Goal: Information Seeking & Learning: Learn about a topic

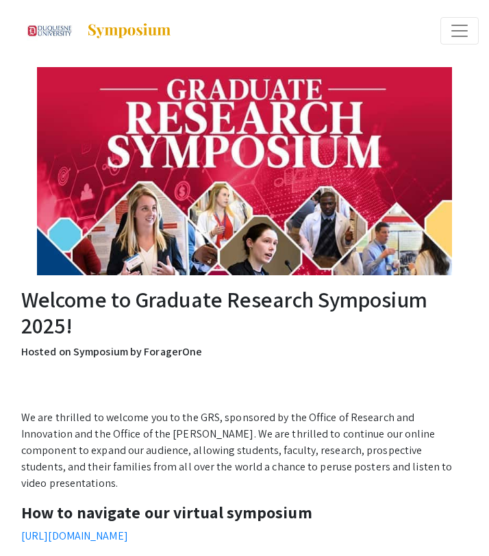
click at [451, 26] on span "Expand or Collapse Menu" at bounding box center [459, 31] width 21 height 21
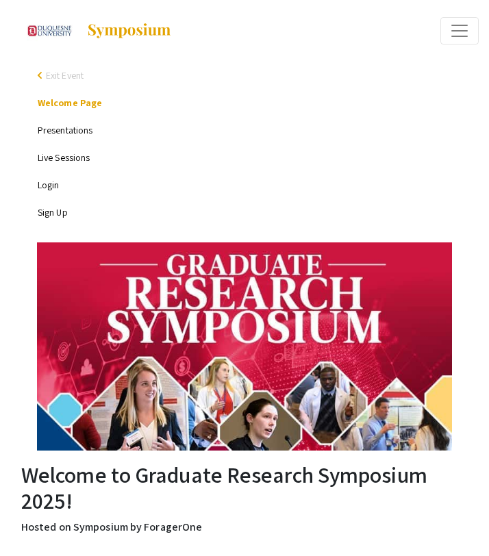
click at [66, 131] on link "Presentations" at bounding box center [65, 130] width 55 height 12
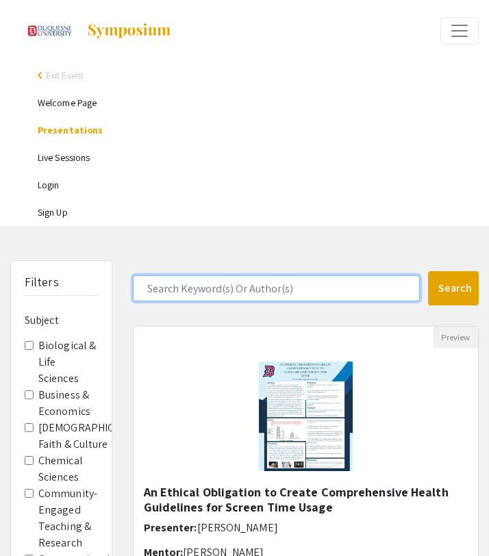
click at [172, 290] on input "Search Keyword(s) Or Author(s)" at bounding box center [276, 288] width 287 height 26
type input "liberal arts"
click at [428, 271] on button "Search" at bounding box center [453, 288] width 51 height 34
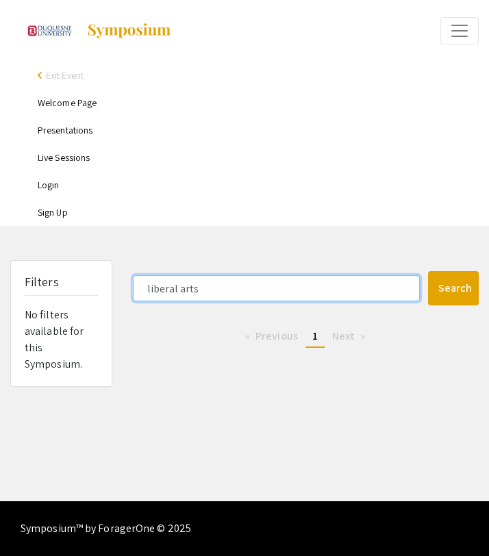
drag, startPoint x: 208, startPoint y: 292, endPoint x: 116, endPoint y: 292, distance: 91.8
click at [116, 292] on div "Filters No filters available for this Symposium. liberal arts Search 0 Results …" at bounding box center [244, 323] width 489 height 127
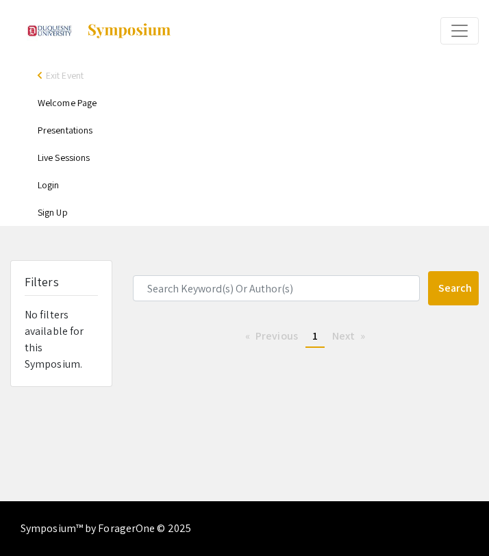
click at [84, 130] on link "Presentations" at bounding box center [65, 130] width 55 height 12
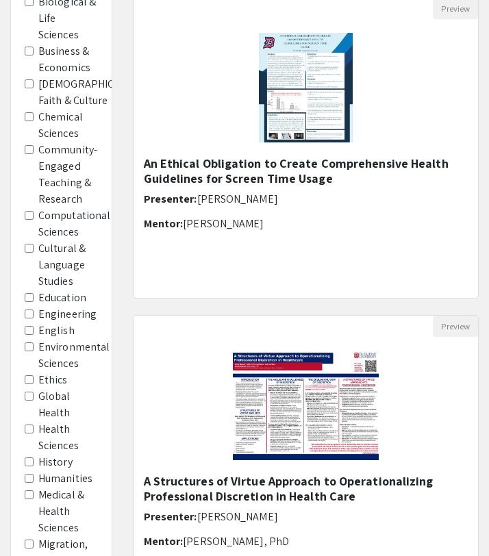
scroll to position [330, 0]
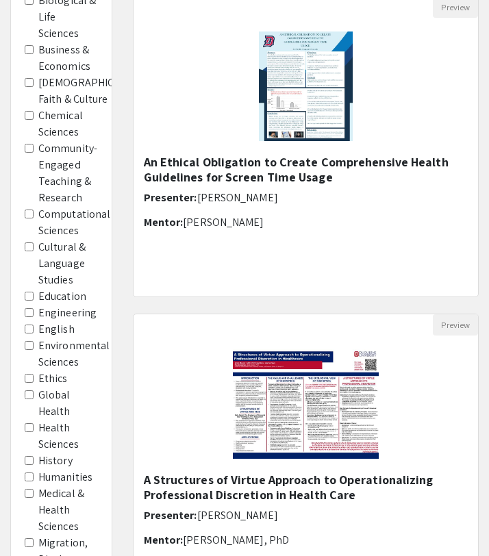
click at [28, 296] on input "Education" at bounding box center [29, 296] width 9 height 9
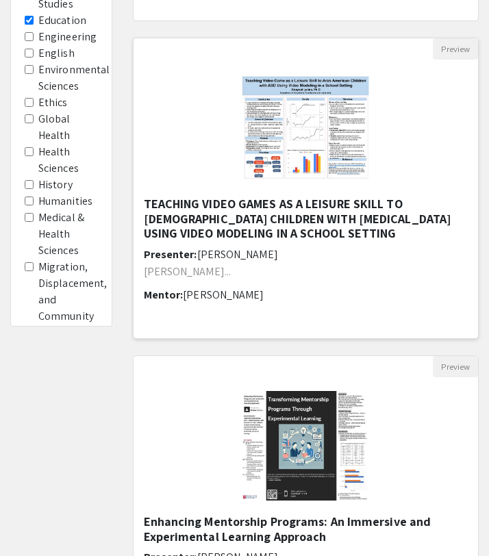
scroll to position [605, 0]
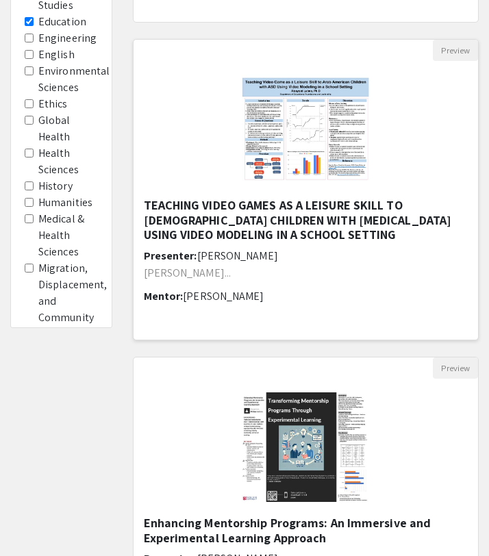
click at [197, 211] on h5 "TEACHING VIDEO GAMES AS A LEISURE SKILL TO ARAB AMERICAN CHILDREN WITH AUTISM S…" at bounding box center [306, 220] width 325 height 45
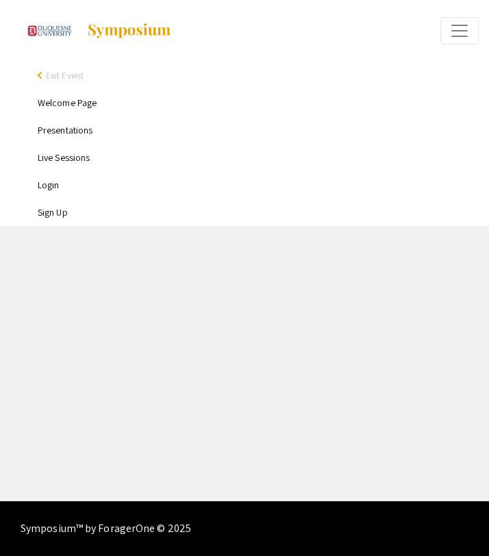
select select "custom"
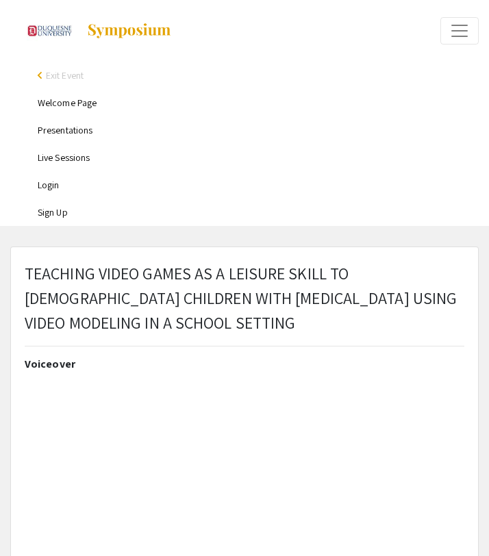
type input "0"
select select "custom"
type input "1"
select select "auto"
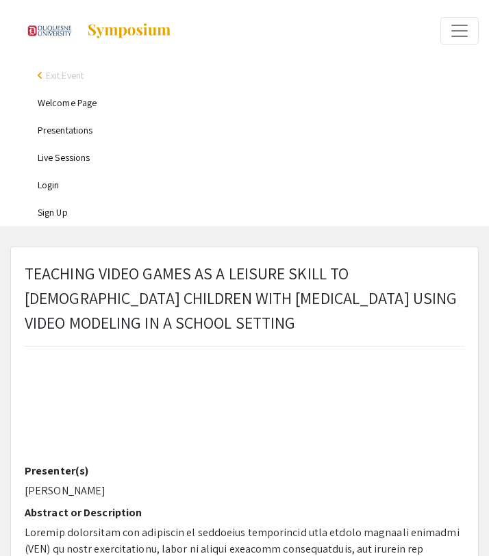
click at [79, 157] on link "Live Sessions" at bounding box center [64, 157] width 52 height 12
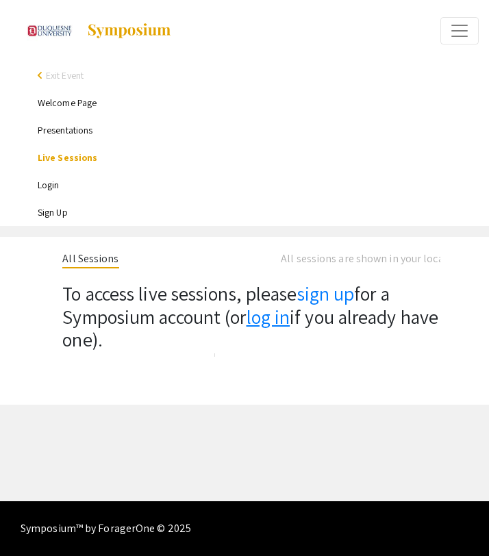
click at [265, 318] on link "log in" at bounding box center [269, 316] width 44 height 25
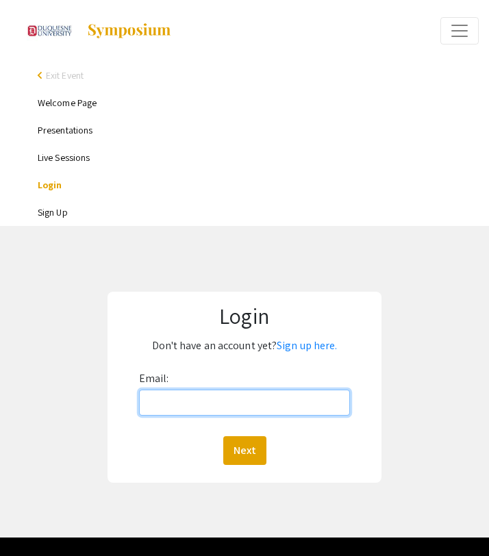
click at [196, 405] on input "Email:" at bounding box center [245, 403] width 212 height 26
type input "fiorellinin@duq.edu"
click at [223, 436] on button "Next" at bounding box center [244, 450] width 43 height 29
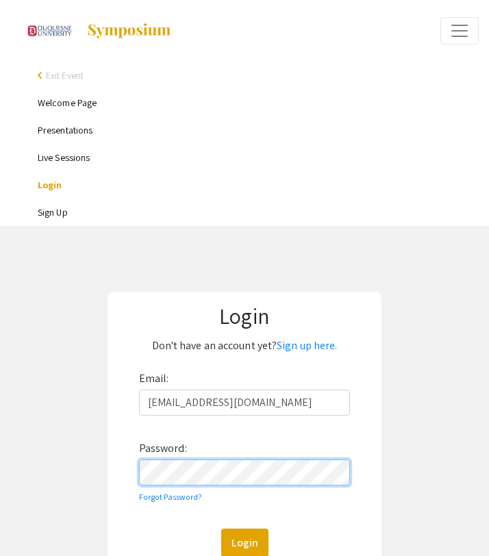
click at [221, 529] on button "Login" at bounding box center [244, 543] width 47 height 29
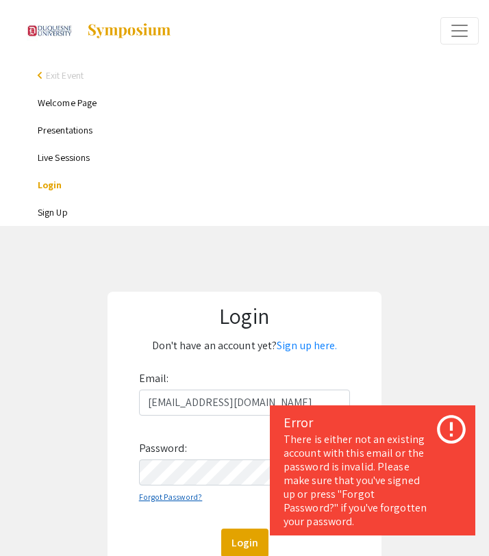
click at [186, 499] on link "Forgot Password?" at bounding box center [171, 497] width 64 height 10
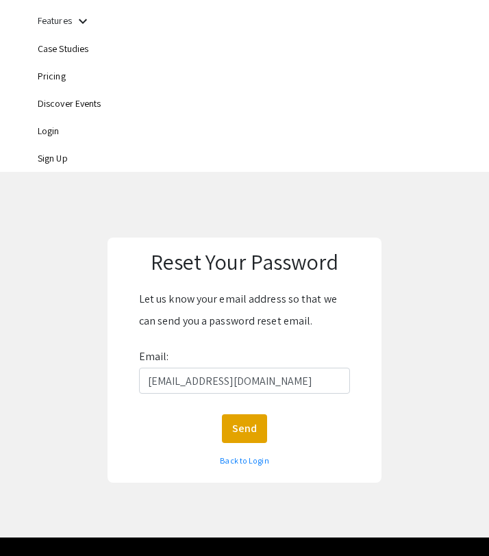
scroll to position [92, 0]
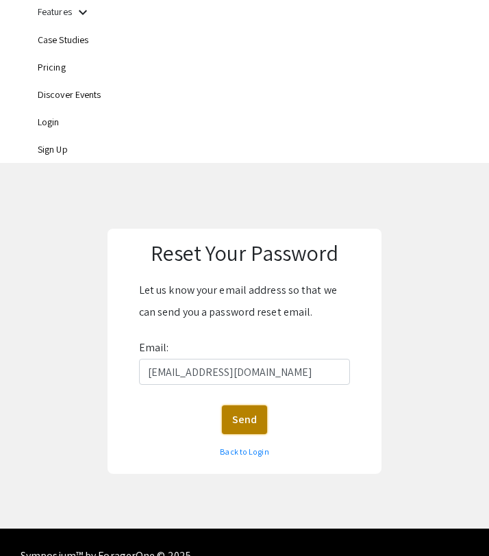
click at [240, 421] on button "Send" at bounding box center [244, 419] width 45 height 29
click at [238, 453] on link "Back to Login" at bounding box center [244, 451] width 49 height 10
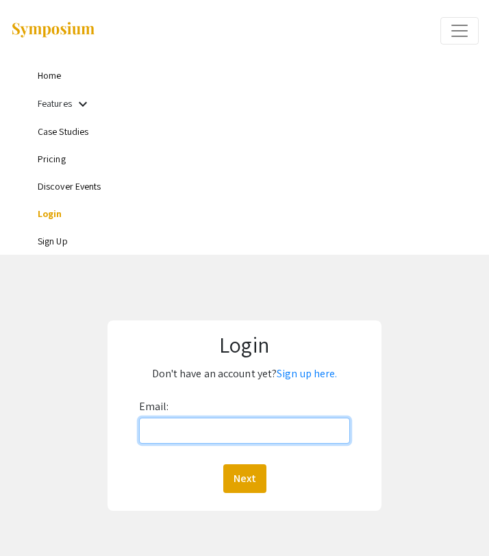
click at [192, 435] on input "Email:" at bounding box center [245, 431] width 212 height 26
type input "nickfiorellini@gmail.com"
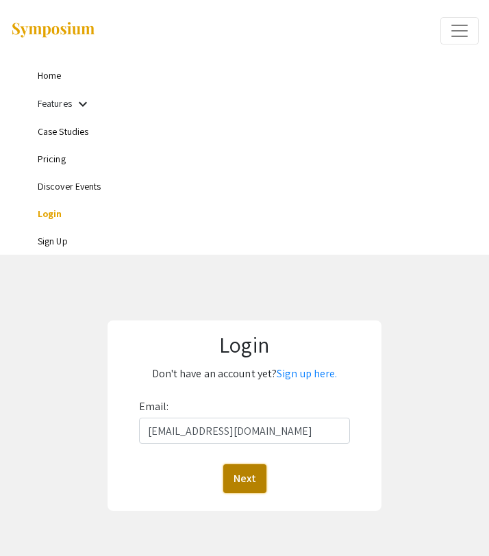
click at [233, 483] on button "Next" at bounding box center [244, 478] width 43 height 29
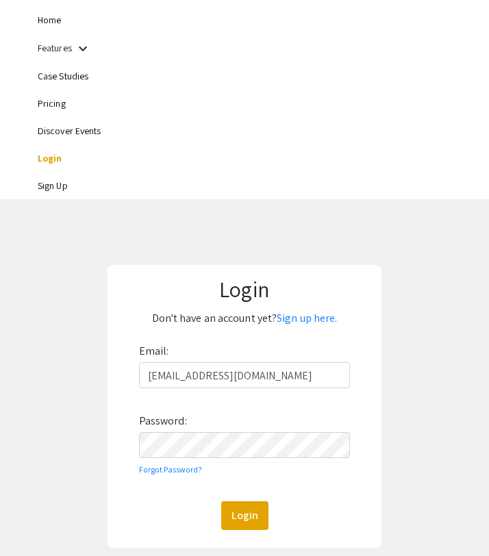
scroll to position [56, 0]
click at [186, 473] on link "Forgot Password?" at bounding box center [171, 469] width 64 height 10
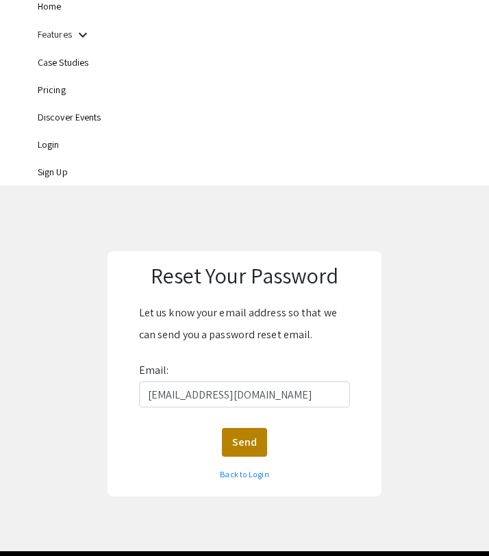
scroll to position [73, 0]
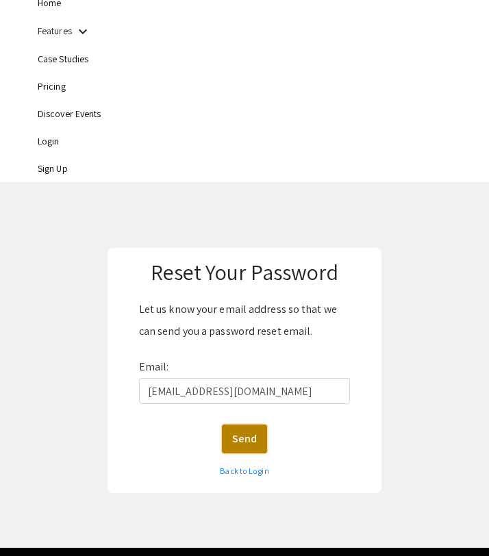
click at [244, 442] on button "Send" at bounding box center [244, 439] width 45 height 29
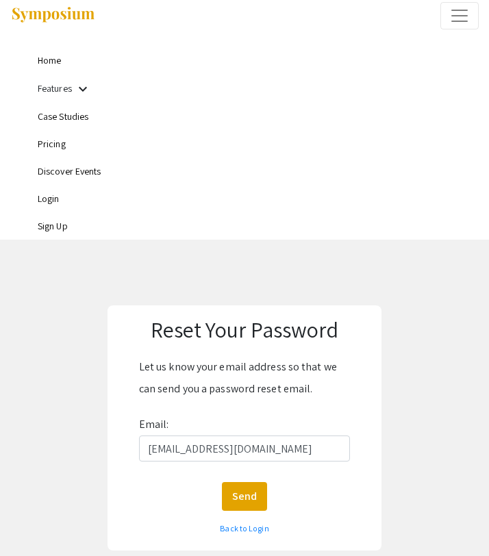
scroll to position [0, 0]
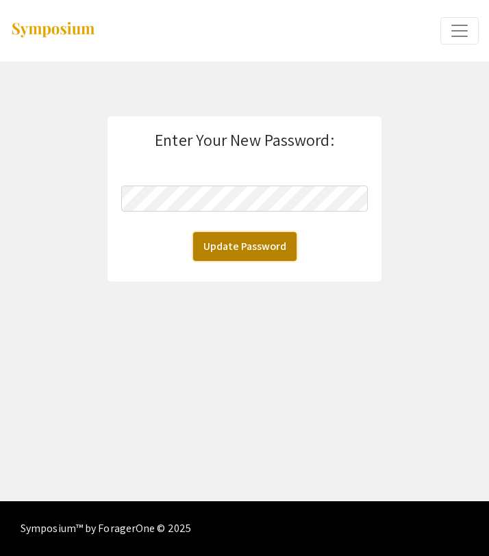
click at [260, 250] on button "Update Password" at bounding box center [244, 246] width 103 height 29
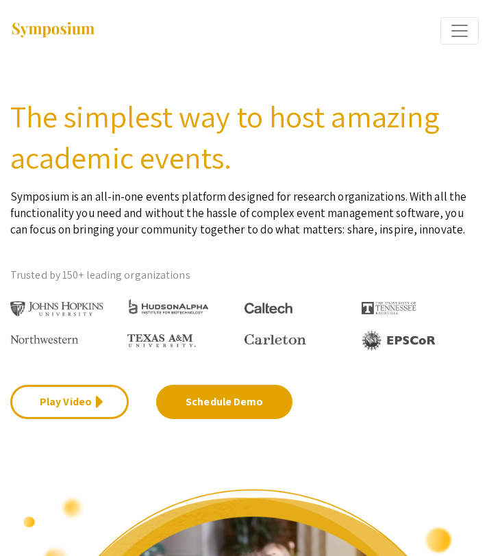
scroll to position [542, 0]
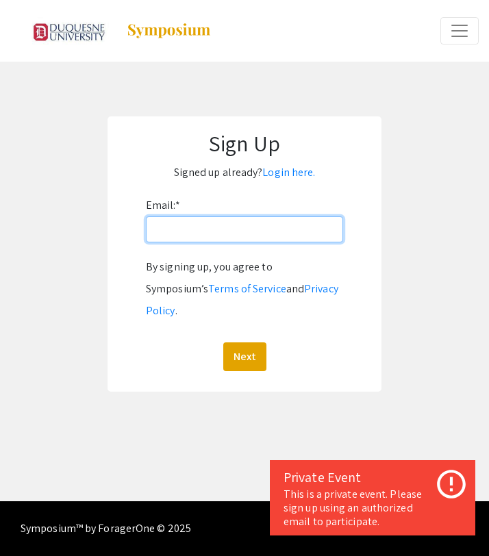
click at [178, 233] on input "Email: *" at bounding box center [244, 229] width 197 height 26
type input "fiorellinin@duq.edu"
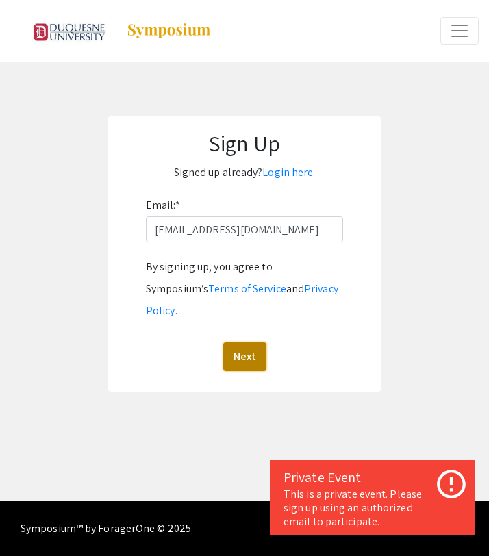
click at [239, 342] on button "Next" at bounding box center [244, 356] width 43 height 29
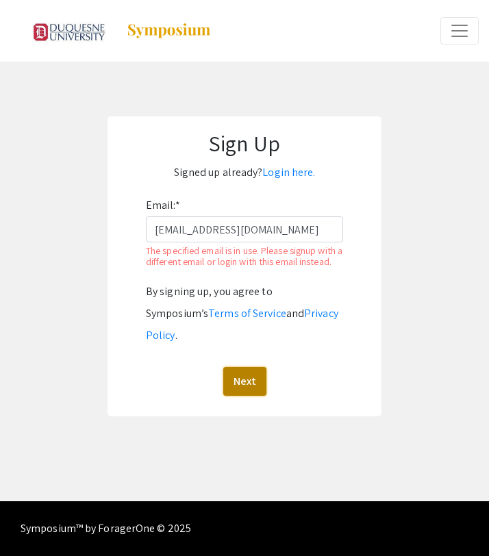
click at [235, 367] on button "Next" at bounding box center [244, 381] width 43 height 29
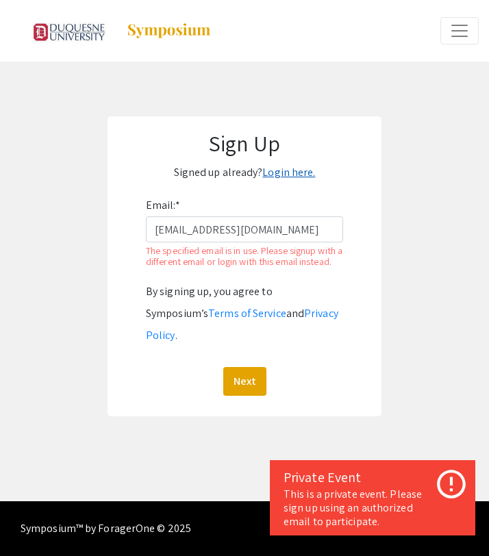
click at [283, 173] on link "Login here." at bounding box center [288, 172] width 53 height 14
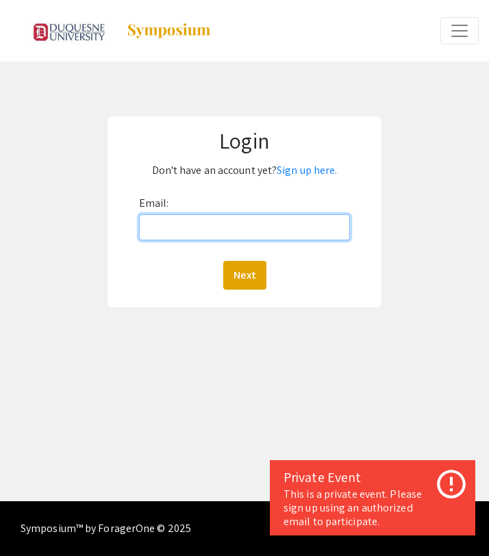
click at [194, 223] on input "Email:" at bounding box center [245, 227] width 212 height 26
type input "fiorellinin@duq.edu"
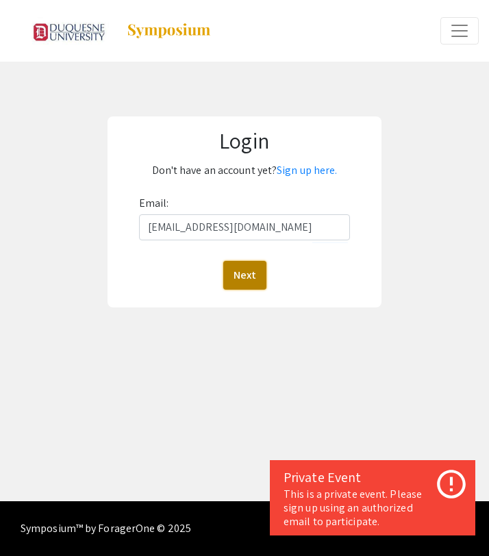
click at [240, 279] on button "Next" at bounding box center [244, 275] width 43 height 29
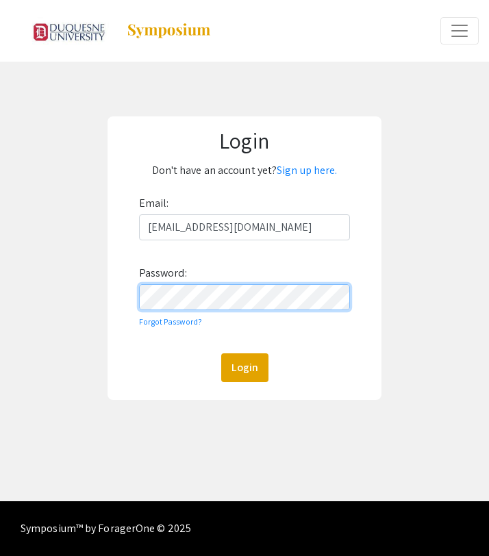
click at [221, 353] on button "Login" at bounding box center [244, 367] width 47 height 29
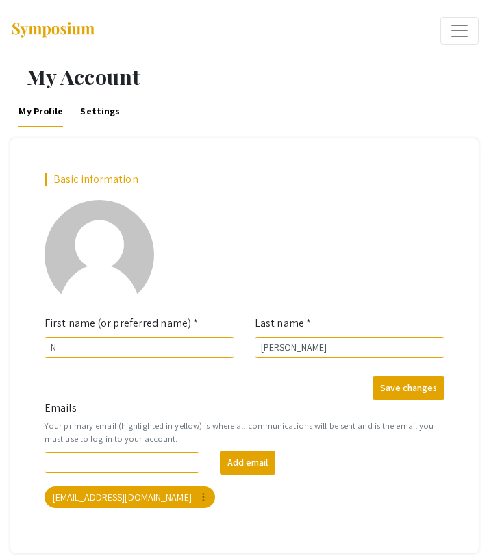
click at [461, 35] on span "Expand or Collapse Menu" at bounding box center [459, 31] width 21 height 21
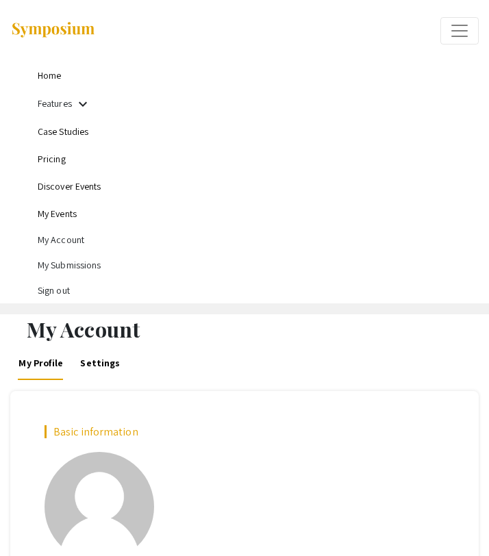
click at [55, 28] on img at bounding box center [53, 30] width 86 height 18
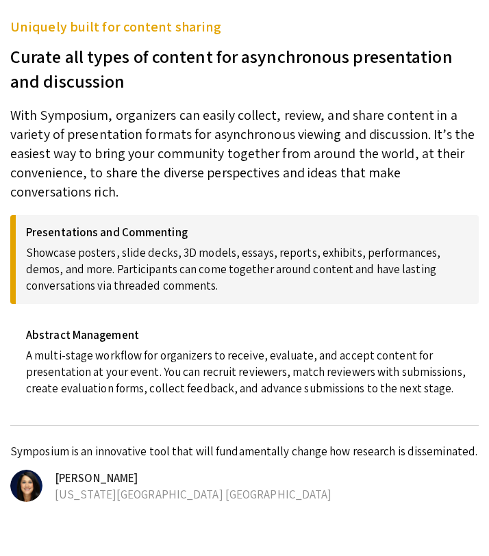
scroll to position [1226, 0]
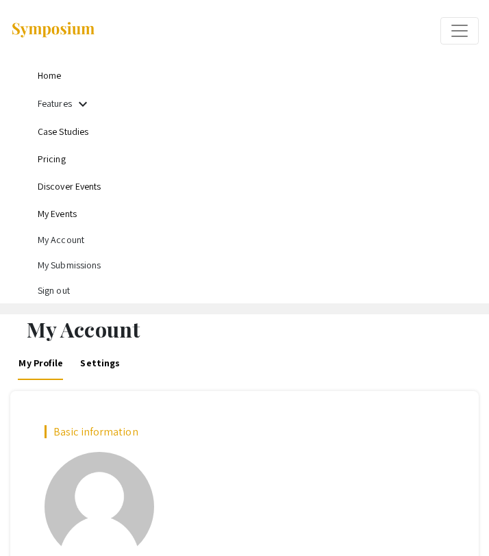
click at [52, 217] on link "My Events" at bounding box center [57, 213] width 39 height 12
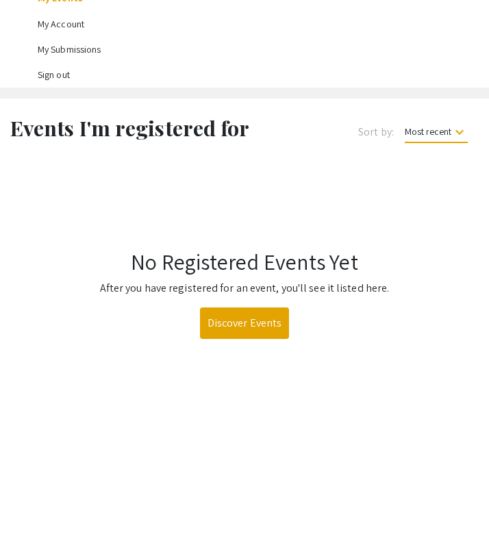
scroll to position [234, 0]
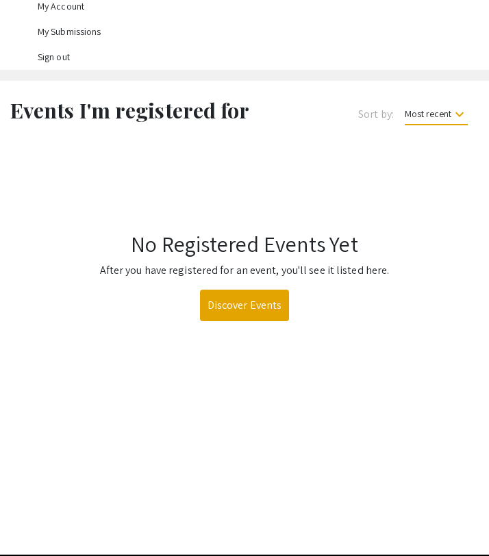
click at [442, 118] on span "Most recent keyboard_arrow_down" at bounding box center [436, 117] width 63 height 18
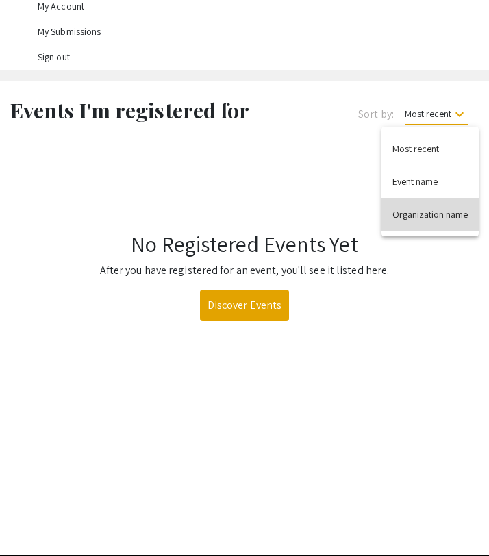
click at [424, 217] on button "Organization name" at bounding box center [429, 214] width 97 height 33
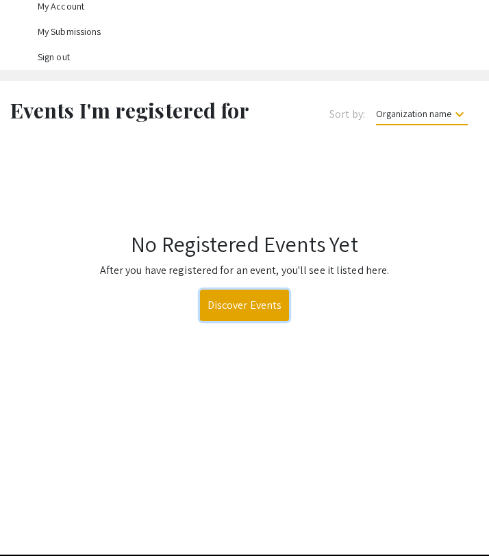
click at [253, 305] on link "Discover Events" at bounding box center [245, 305] width 90 height 31
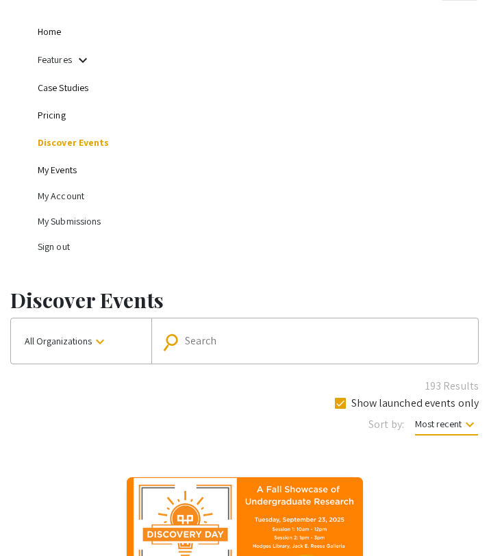
scroll to position [64, 0]
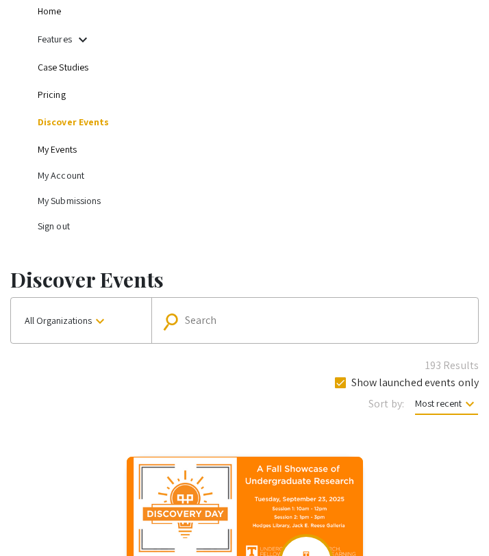
click at [208, 330] on div "Search" at bounding box center [329, 321] width 288 height 22
type input "duquesne"
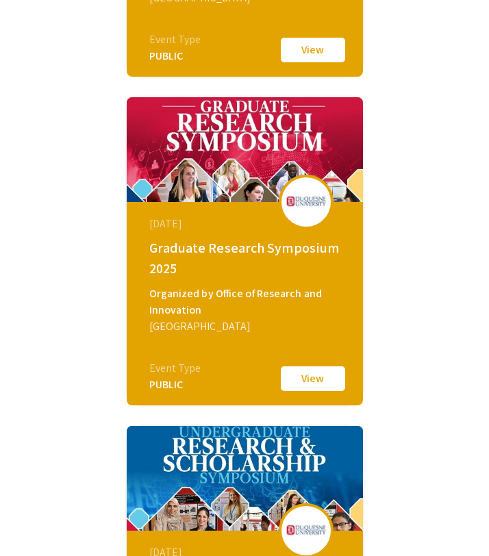
scroll to position [763, 0]
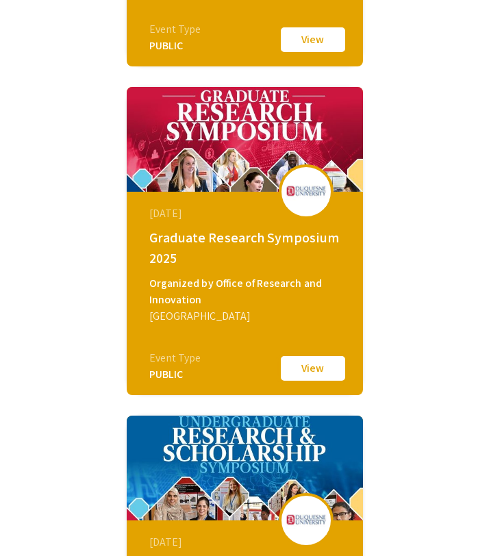
click at [297, 377] on button "View" at bounding box center [313, 368] width 68 height 29
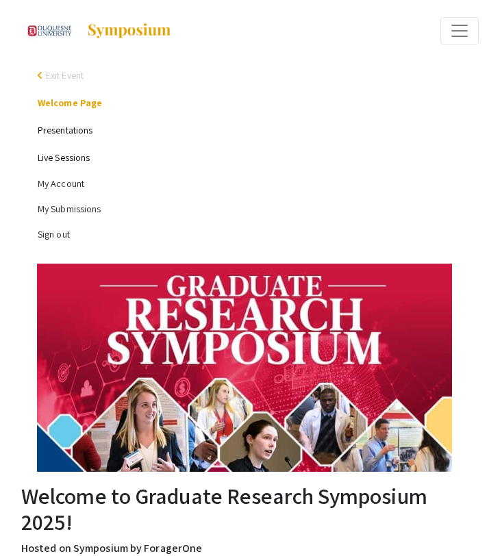
click at [79, 131] on link "Presentations" at bounding box center [65, 130] width 55 height 12
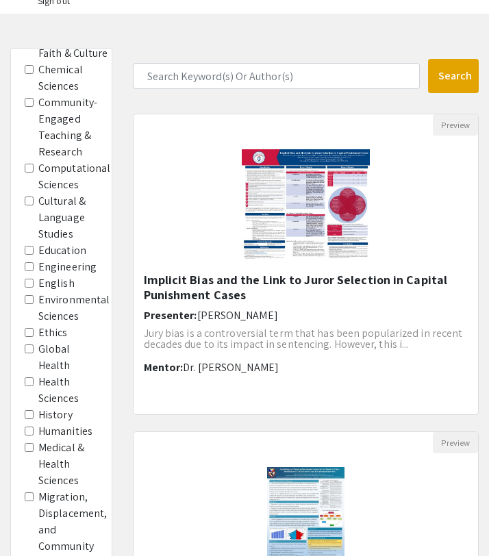
scroll to position [238, 0]
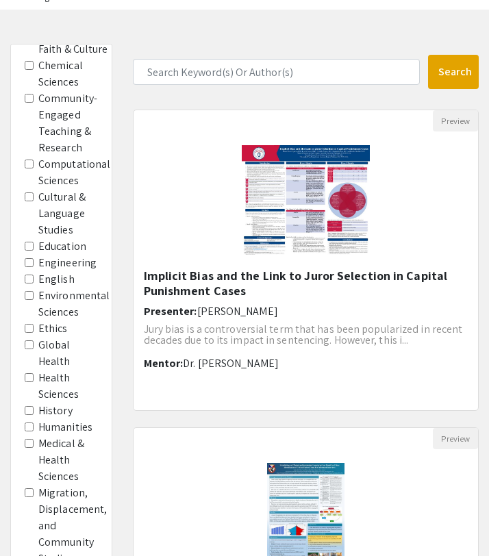
click at [29, 325] on input "Ethics" at bounding box center [29, 328] width 9 height 9
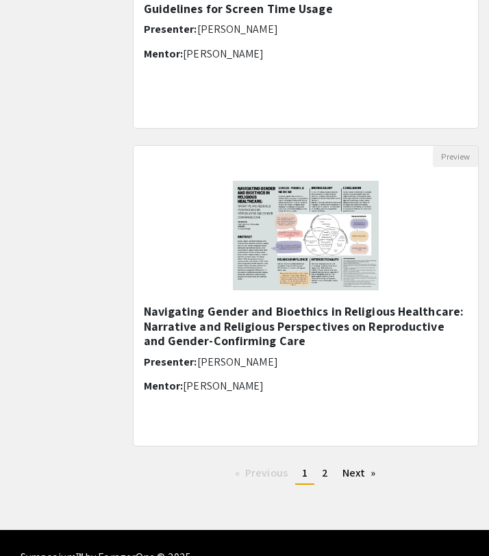
scroll to position [1819, 0]
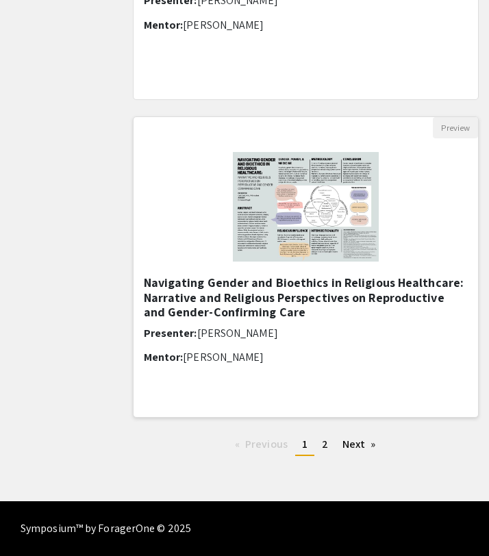
click at [242, 297] on h5 "Navigating Gender and Bioethics in Religious Healthcare: Narrative and Religiou…" at bounding box center [306, 297] width 325 height 45
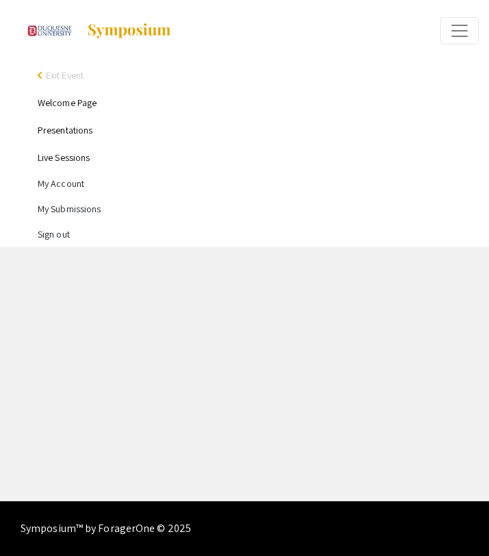
select select "custom"
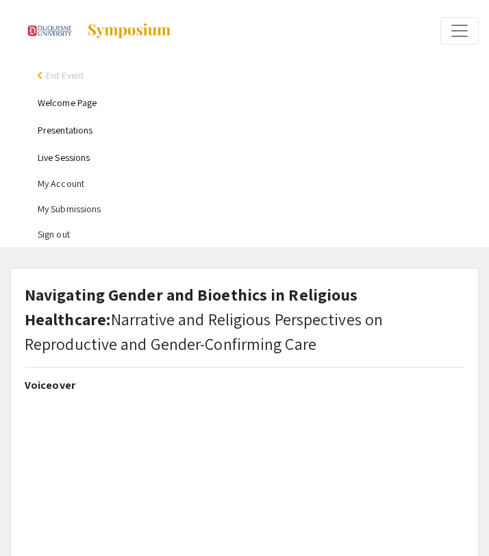
type input "0"
select select "custom"
type input "1"
select select "auto"
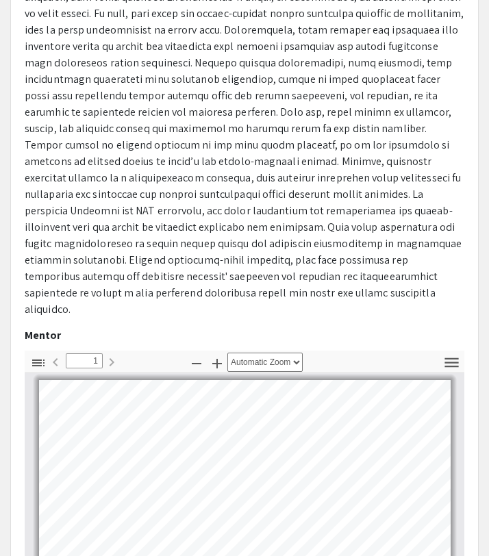
scroll to position [508, 0]
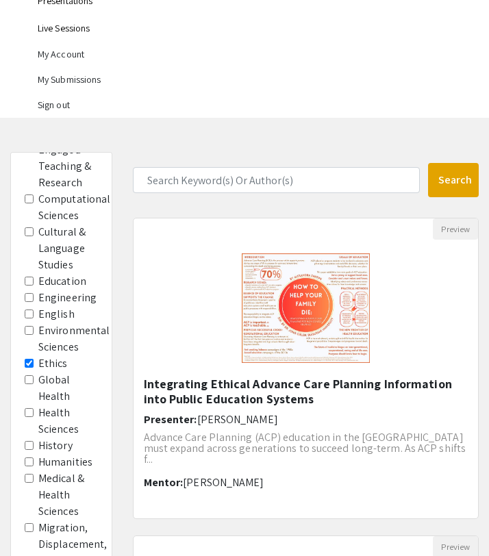
scroll to position [134, 0]
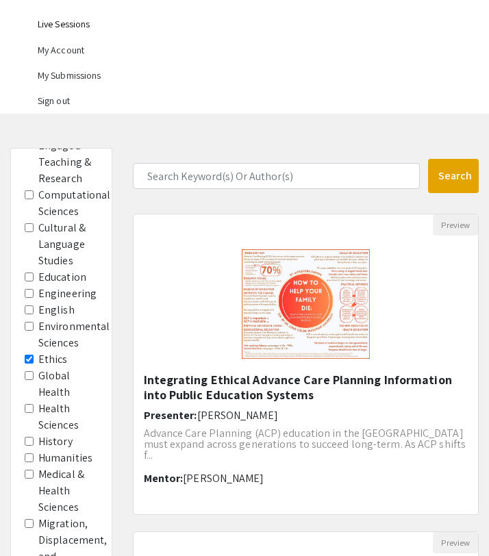
click at [27, 360] on input "Ethics" at bounding box center [29, 359] width 9 height 9
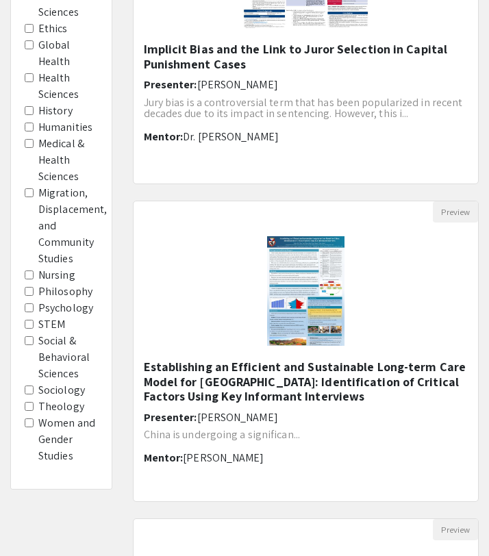
scroll to position [466, 0]
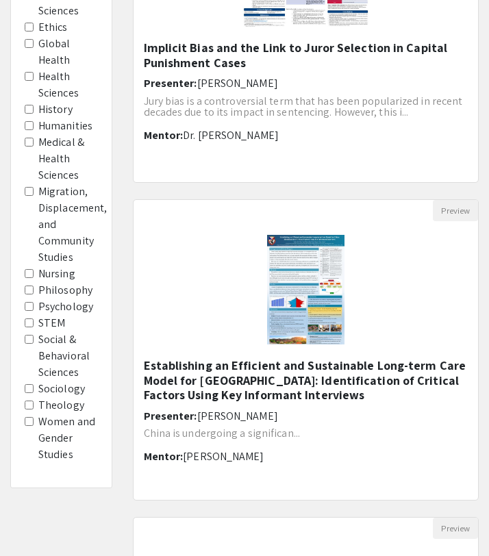
click at [29, 189] on Studies "Migration, Displacement, and Community Studies" at bounding box center [29, 191] width 9 height 9
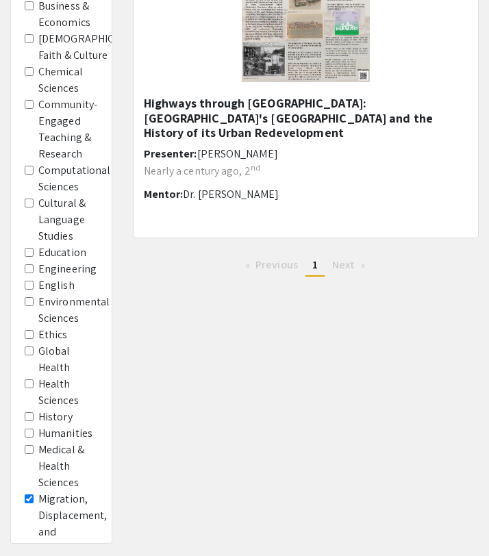
scroll to position [487, 0]
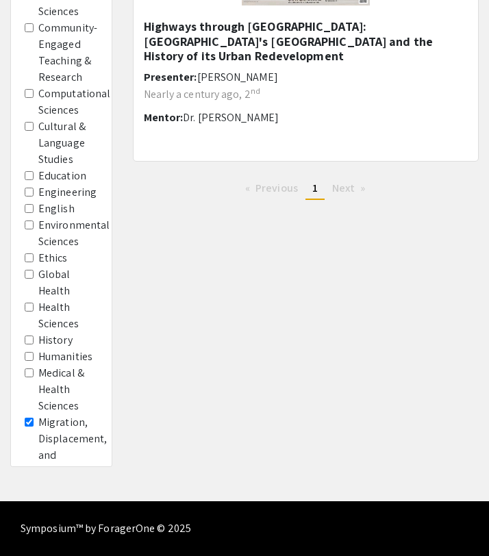
click at [31, 422] on Studies "Migration, Displacement, and Community Studies" at bounding box center [29, 422] width 9 height 9
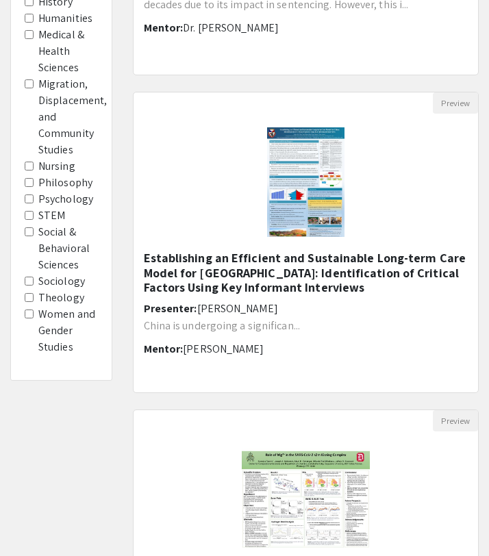
scroll to position [578, 0]
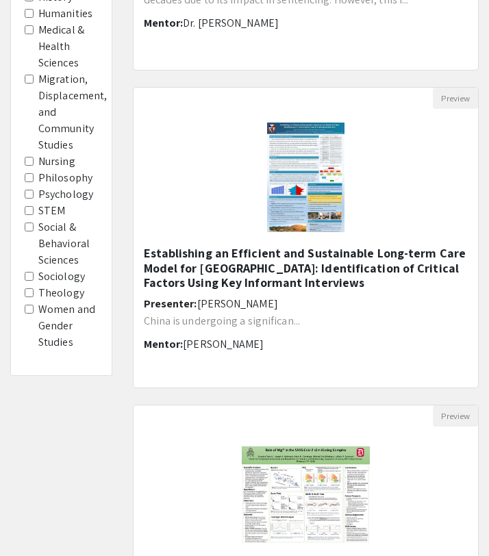
click at [27, 310] on Studies "Women and Gender Studies" at bounding box center [29, 309] width 9 height 9
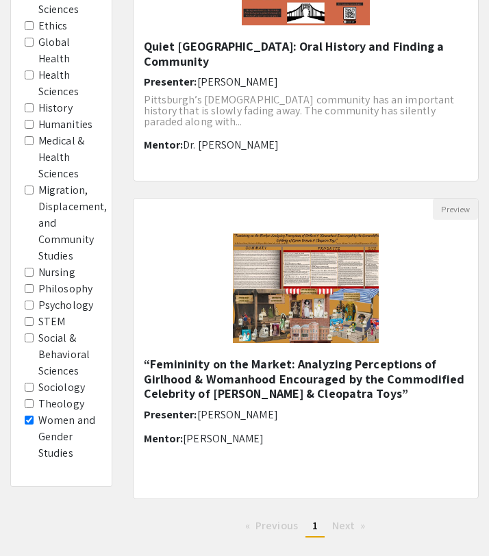
scroll to position [549, 0]
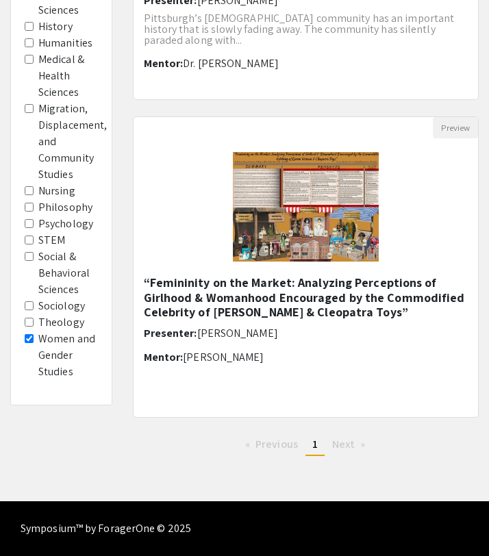
click at [32, 340] on Studies "Women and Gender Studies" at bounding box center [29, 338] width 9 height 9
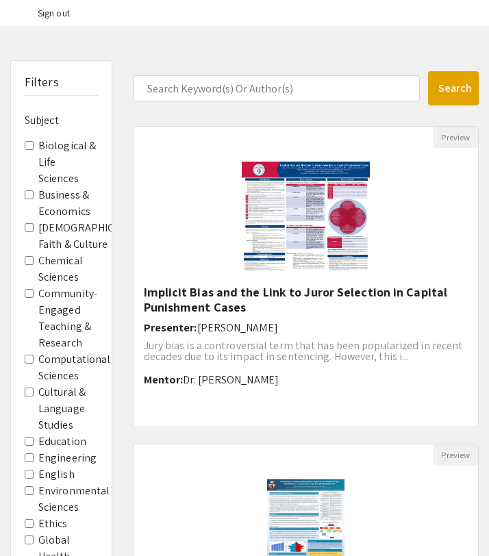
scroll to position [217, 0]
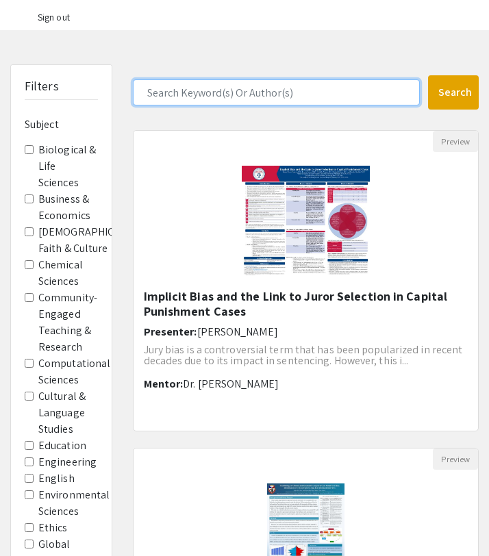
click at [190, 90] on input "Search Keyword(s) Or Author(s)" at bounding box center [276, 92] width 287 height 26
type input "thomas"
click at [428, 75] on button "Search" at bounding box center [453, 92] width 51 height 34
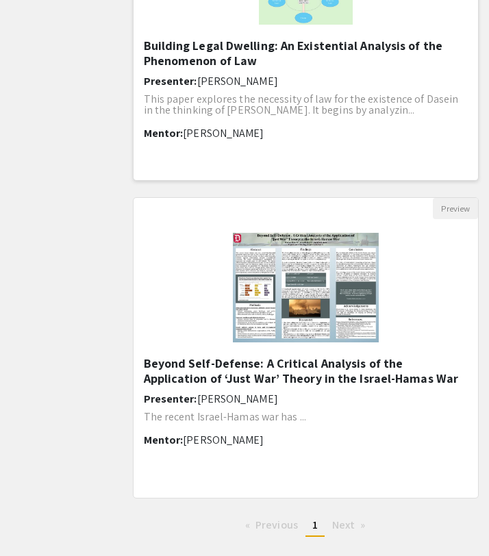
scroll to position [475, 0]
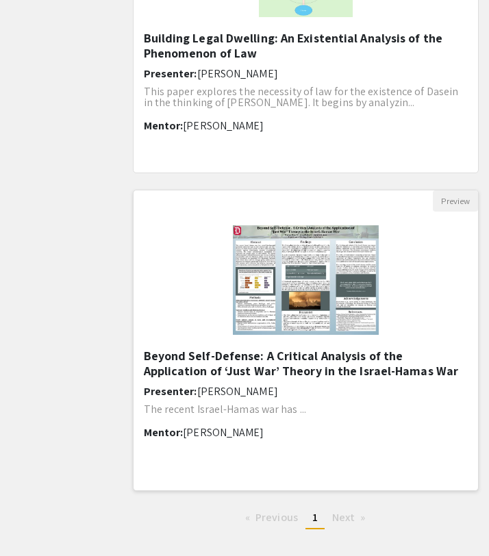
click at [216, 358] on h5 "Beyond Self-Defense: A Critical Analysis of the Application of ‘Just War’ Theor…" at bounding box center [306, 363] width 325 height 29
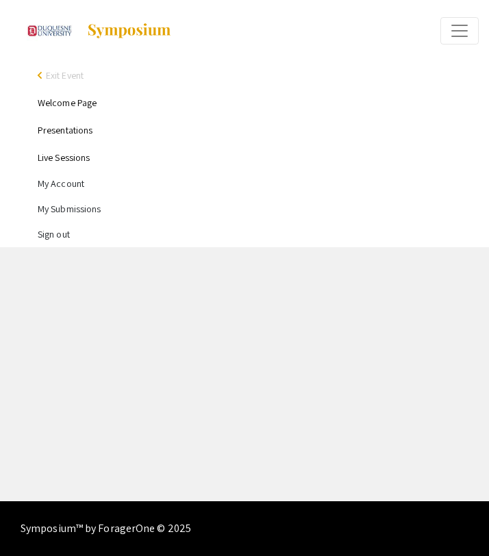
select select "custom"
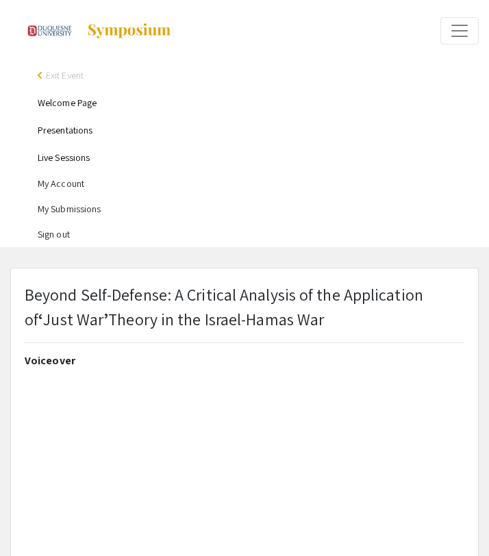
type input "0"
select select "custom"
type input "1"
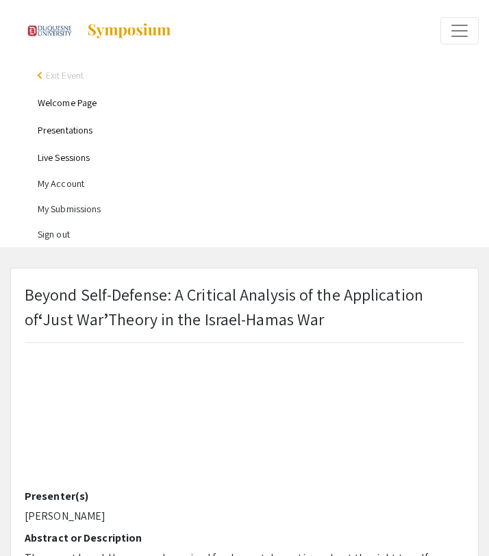
select select "auto"
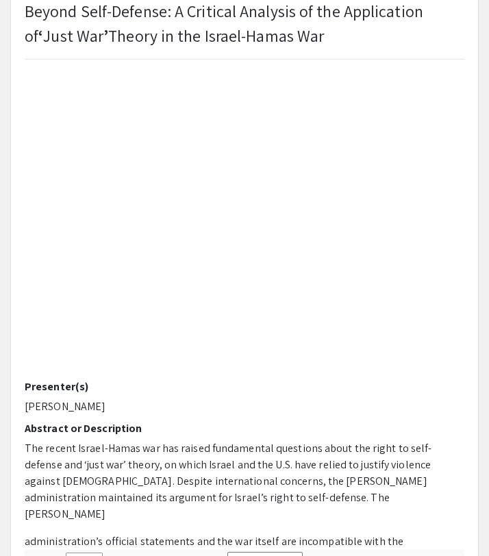
scroll to position [16, 0]
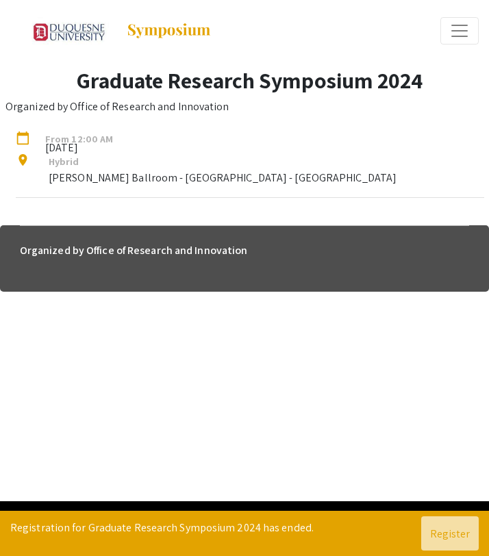
click at [450, 35] on span "Expand or Collapse Menu" at bounding box center [459, 31] width 21 height 21
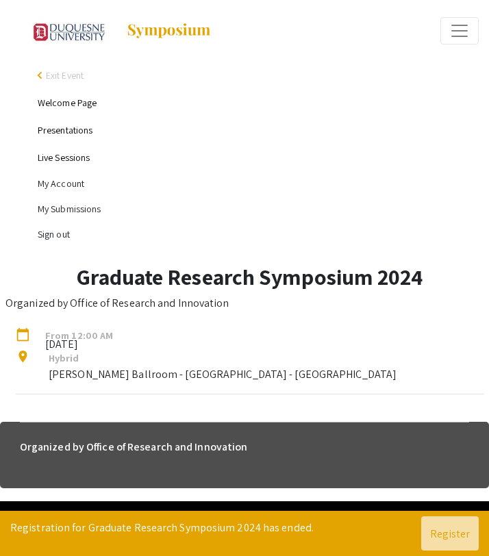
click at [64, 157] on link "Live Sessions" at bounding box center [64, 157] width 52 height 12
click at [69, 160] on link "Live Sessions" at bounding box center [64, 157] width 52 height 12
drag, startPoint x: 94, startPoint y: 344, endPoint x: 75, endPoint y: 343, distance: 19.2
click at [75, 343] on span "[DATE]" at bounding box center [79, 340] width 88 height 8
click at [67, 77] on span "Exit Event" at bounding box center [65, 75] width 38 height 12
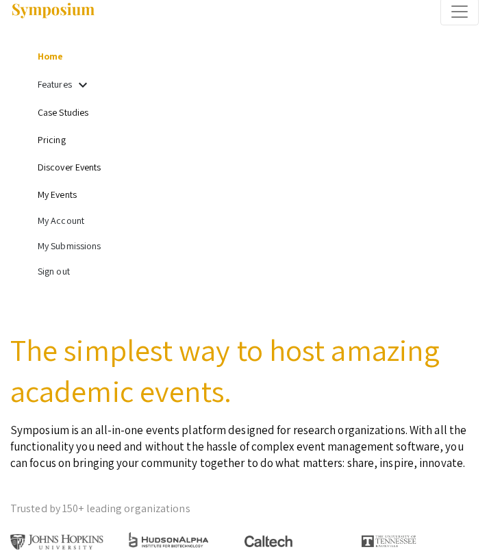
scroll to position [21, 0]
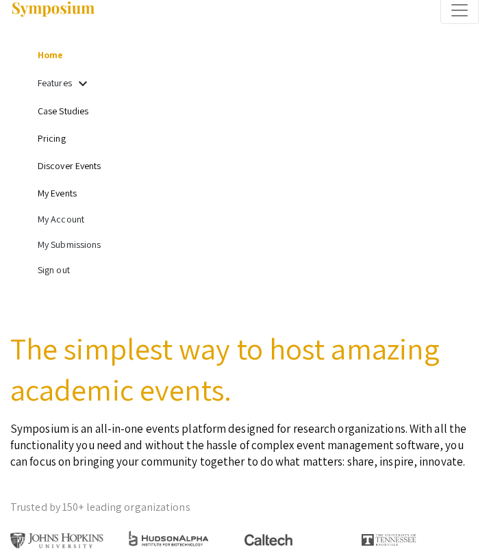
click at [62, 194] on link "My Events" at bounding box center [57, 193] width 39 height 12
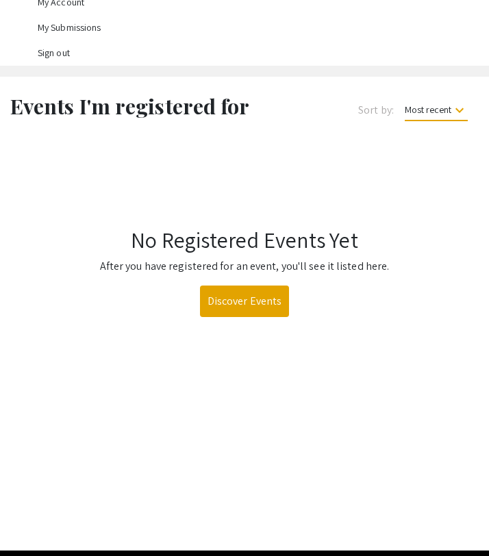
scroll to position [287, 0]
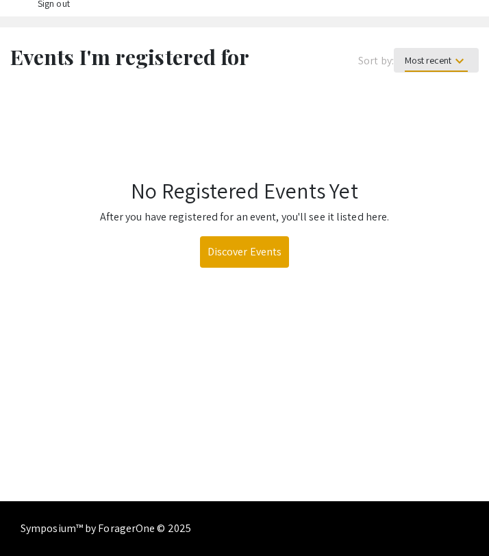
click at [427, 66] on span "Most recent keyboard_arrow_down" at bounding box center [436, 63] width 63 height 18
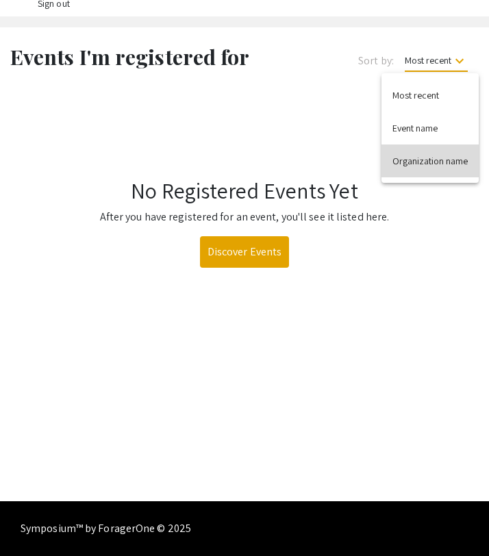
click at [420, 166] on button "Organization name" at bounding box center [429, 160] width 97 height 33
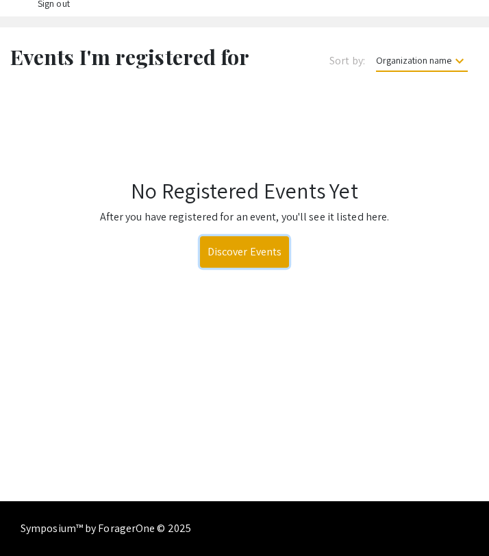
click at [249, 249] on link "Discover Events" at bounding box center [245, 251] width 90 height 31
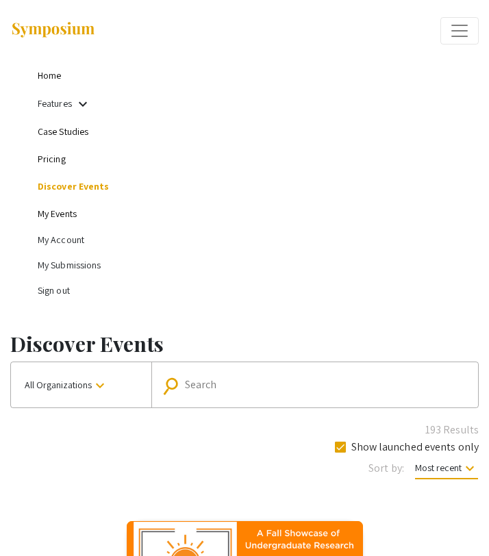
click at [228, 373] on mat-form-field "search Search" at bounding box center [314, 384] width 327 height 45
click at [200, 396] on div "Search" at bounding box center [329, 385] width 288 height 22
type input "duquesne university"
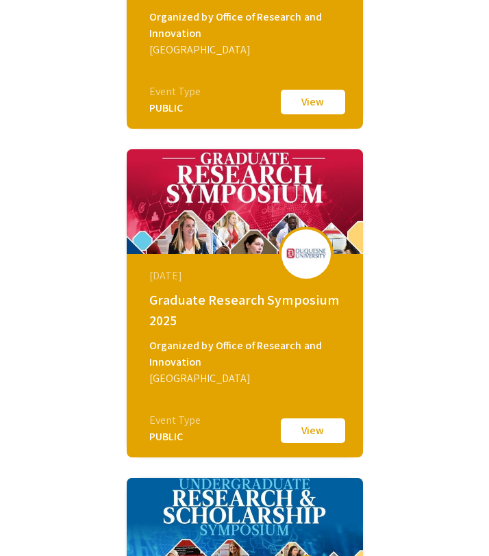
scroll to position [683, 0]
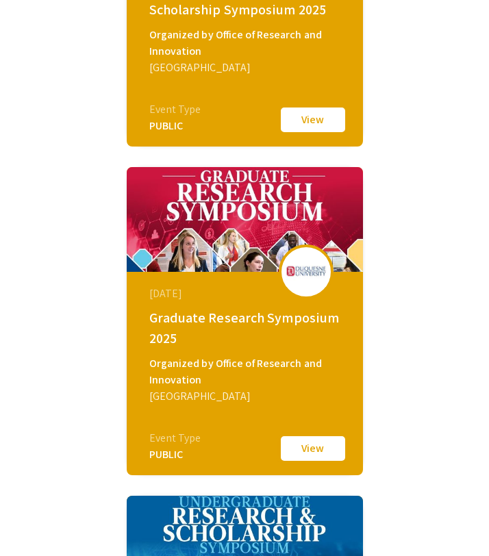
click at [304, 455] on button "View" at bounding box center [313, 448] width 68 height 29
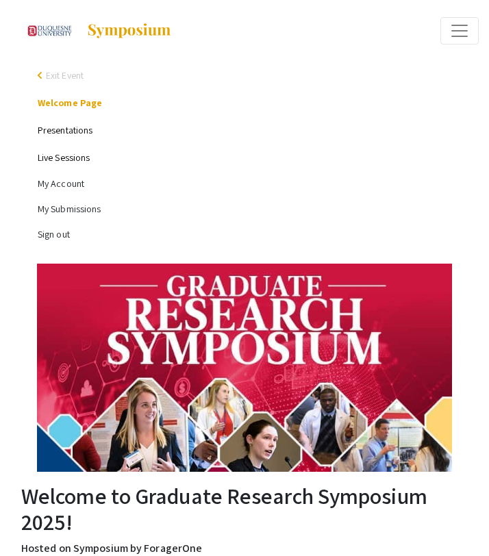
click at [457, 32] on span "Expand or Collapse Menu" at bounding box center [459, 31] width 21 height 21
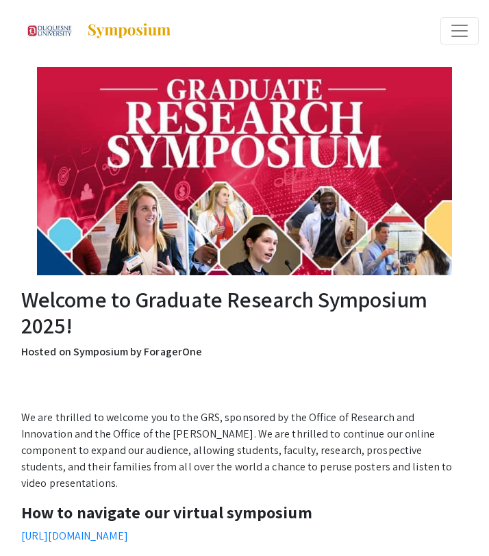
click at [457, 32] on span "Expand or Collapse Menu" at bounding box center [459, 31] width 21 height 21
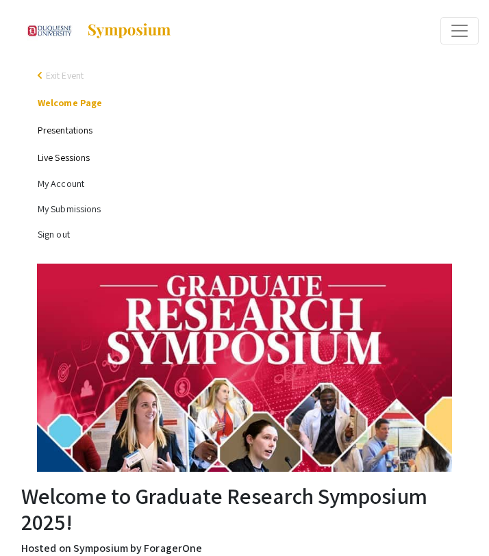
click at [62, 160] on link "Live Sessions" at bounding box center [64, 157] width 52 height 12
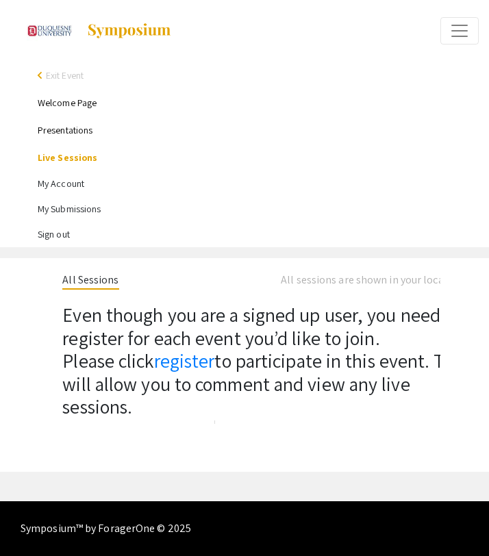
click at [75, 131] on link "Presentations" at bounding box center [65, 130] width 55 height 12
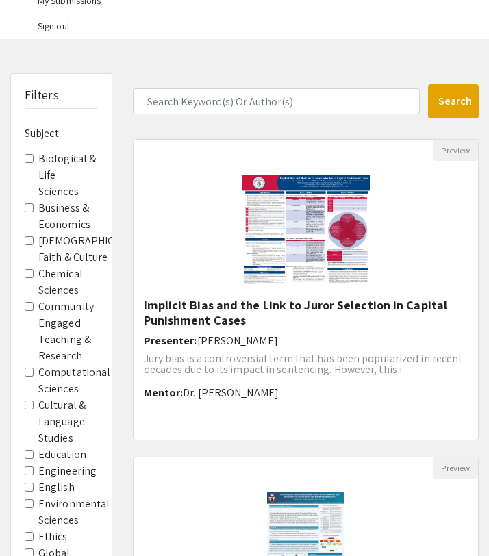
scroll to position [204, 0]
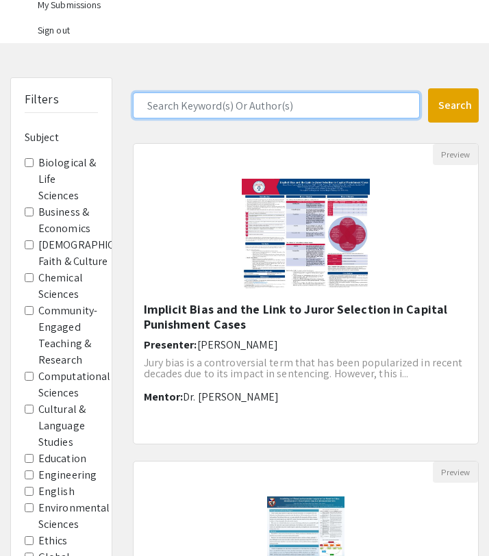
click at [235, 110] on input "Search Keyword(s) Or Author(s)" at bounding box center [276, 105] width 287 height 26
type input "blind"
click at [428, 88] on button "Search" at bounding box center [453, 105] width 51 height 34
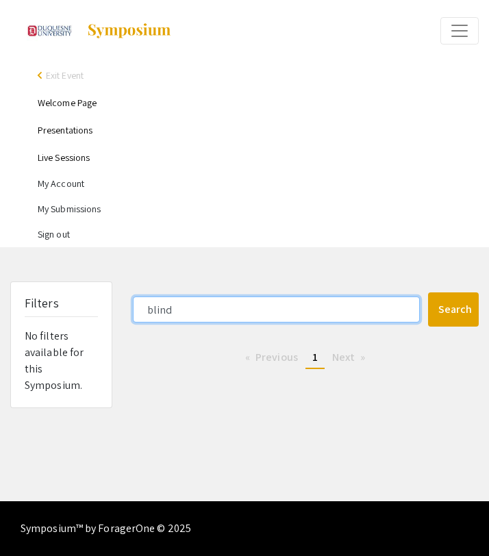
drag, startPoint x: 187, startPoint y: 314, endPoint x: 114, endPoint y: 313, distance: 73.3
click at [114, 313] on div "Filters No filters available for this Symposium. blind Search 0 Results found P…" at bounding box center [244, 344] width 489 height 127
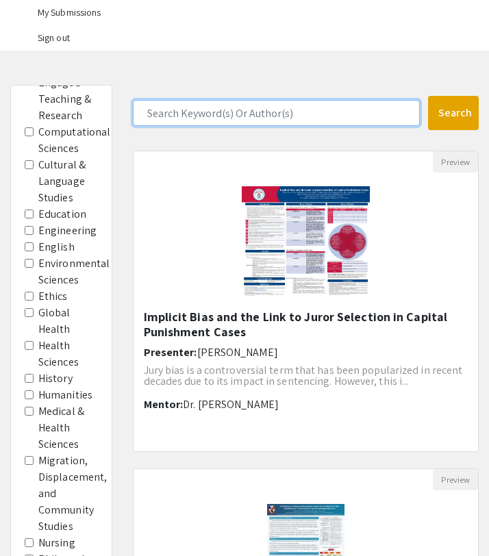
scroll to position [199, 0]
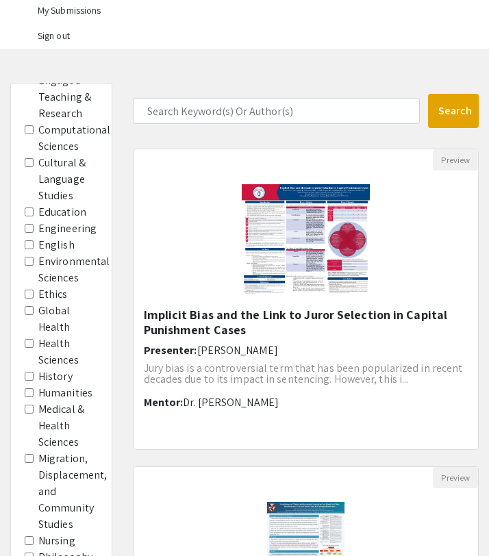
click at [31, 162] on Studies "Cultural & Language Studies" at bounding box center [29, 162] width 9 height 9
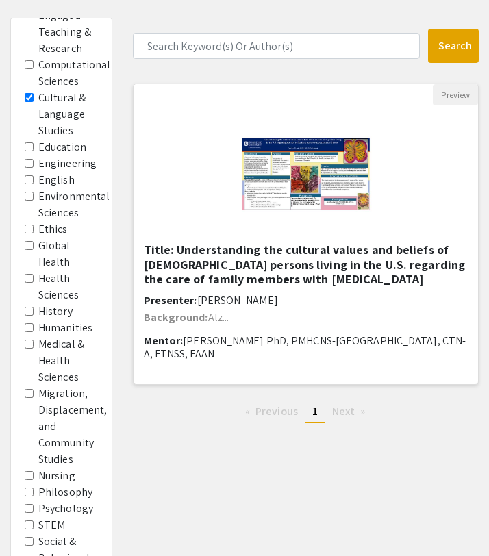
scroll to position [261, 0]
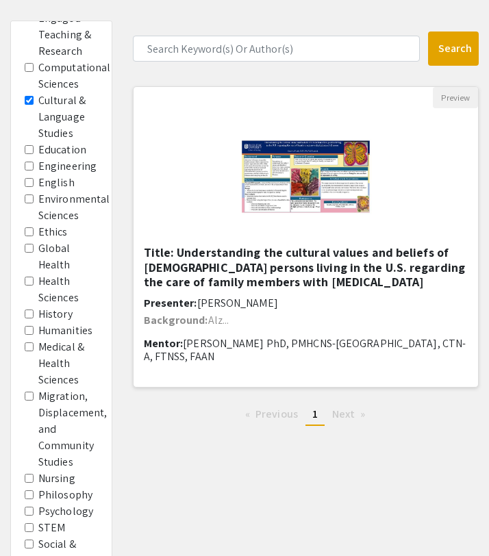
click at [223, 270] on h5 "Title: Understanding the cultural values and beliefs of Colombian-born persons …" at bounding box center [306, 267] width 325 height 45
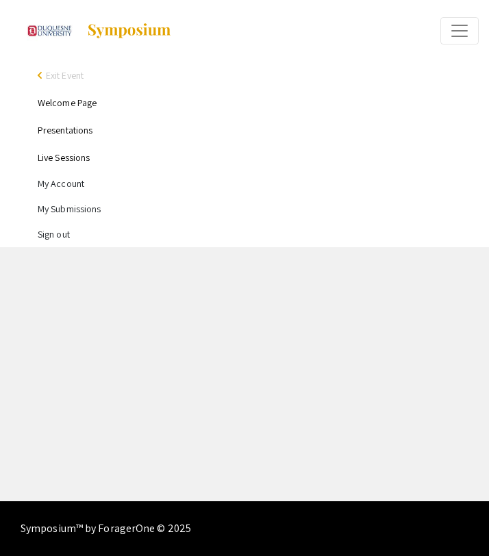
select select "custom"
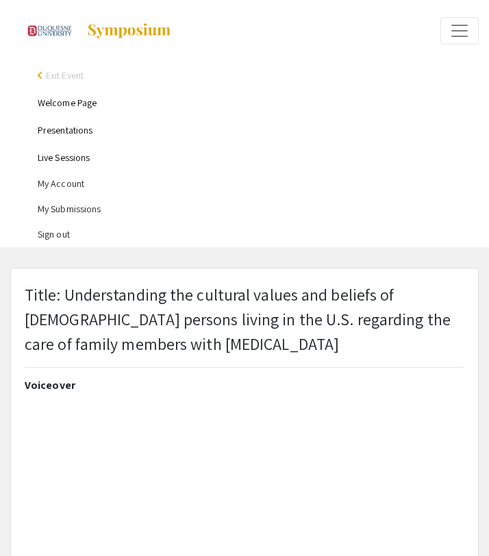
type input "1"
select select "auto"
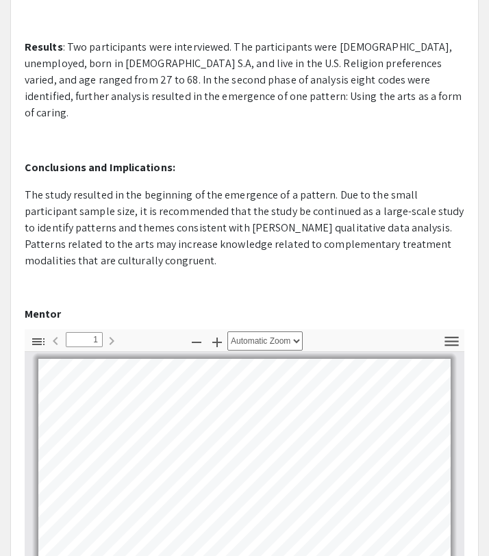
scroll to position [440, 0]
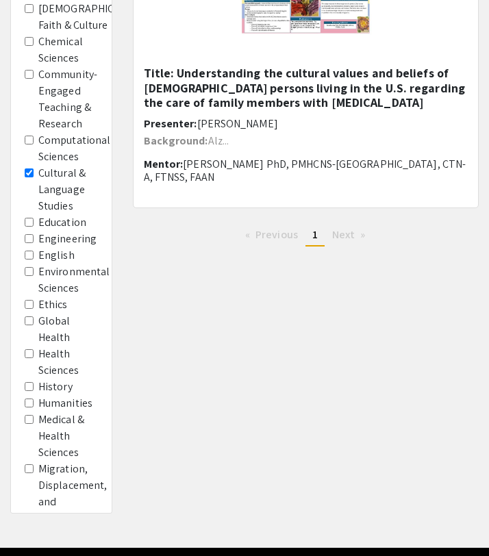
scroll to position [261, 0]
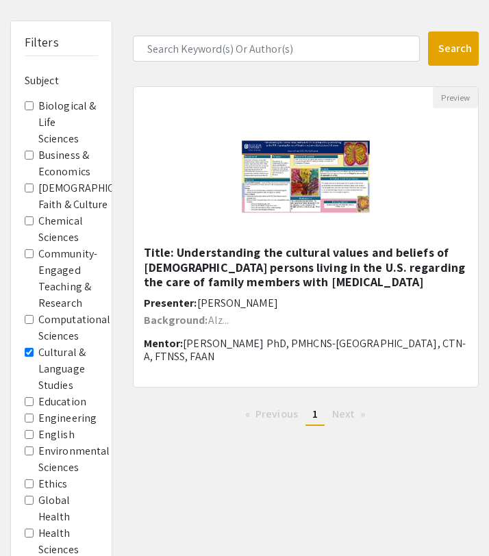
click at [30, 353] on Studies "Cultural & Language Studies" at bounding box center [29, 352] width 9 height 9
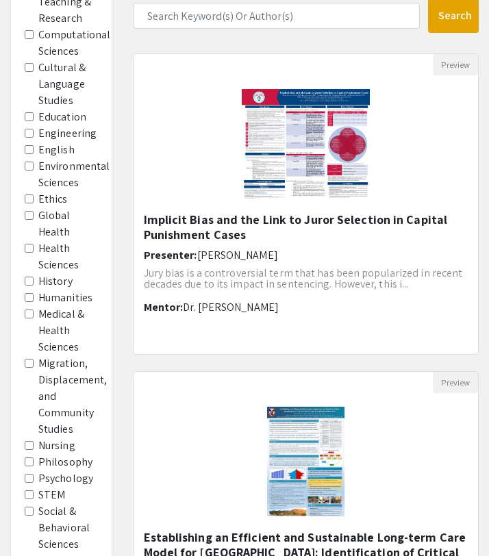
scroll to position [315, 0]
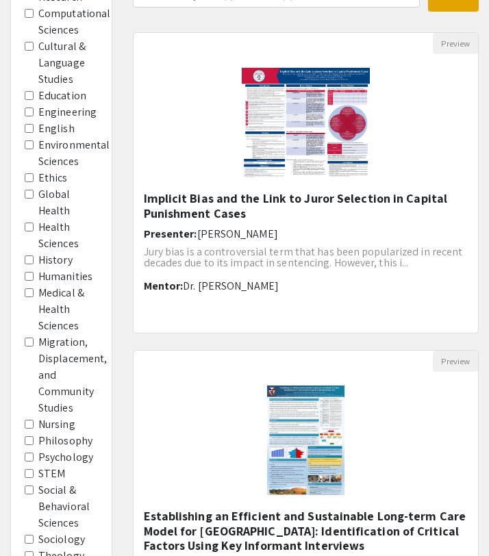
click at [28, 261] on input "History" at bounding box center [29, 259] width 9 height 9
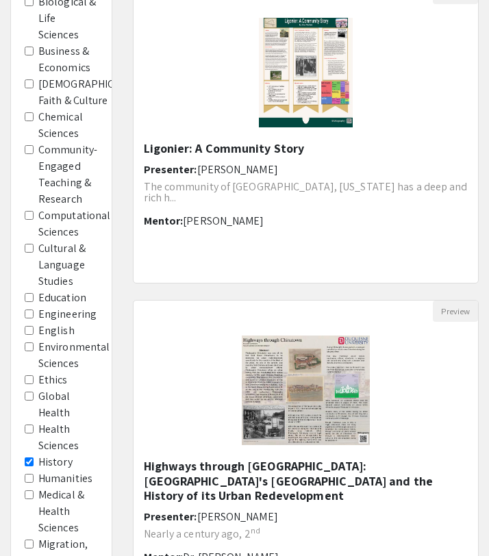
scroll to position [366, 0]
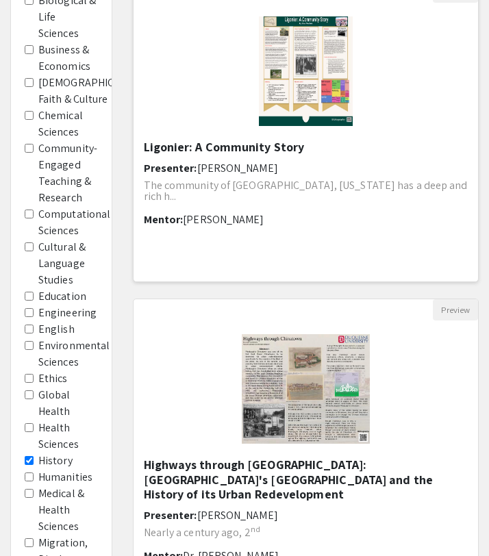
click at [298, 79] on img "Open Presentation <p>Ligonier: A Community Story</p>" at bounding box center [305, 71] width 121 height 137
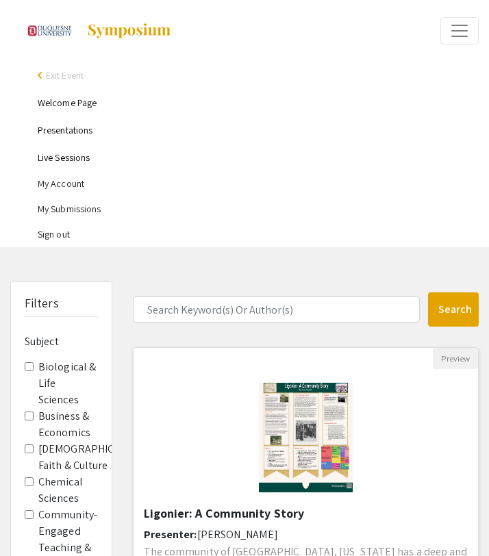
select select "custom"
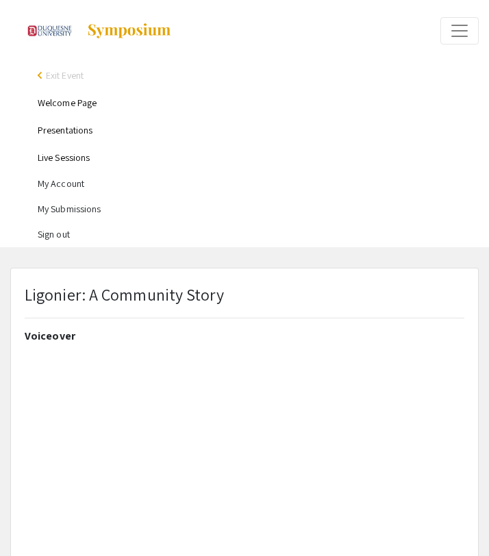
type input "0"
select select "custom"
type input "1"
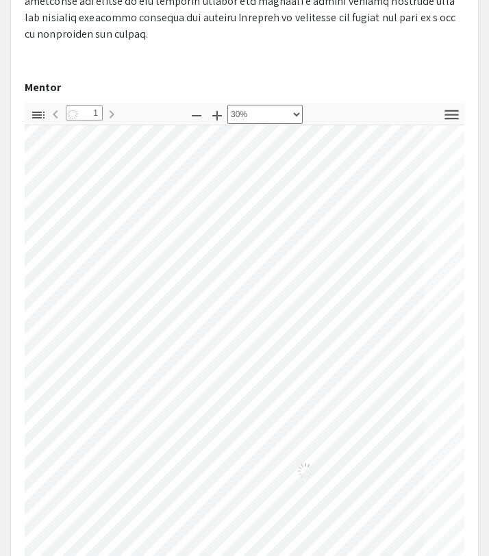
select select "custom"
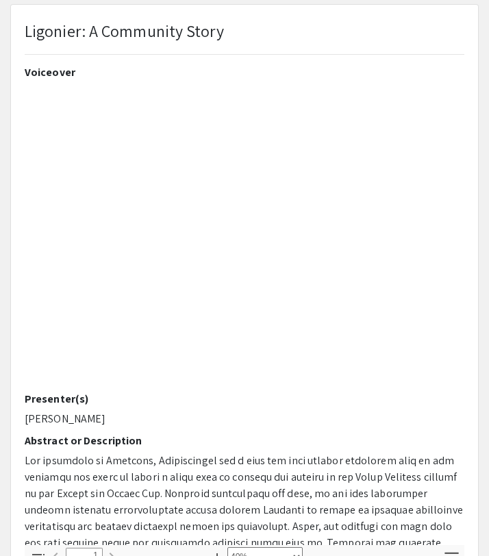
scroll to position [212, 0]
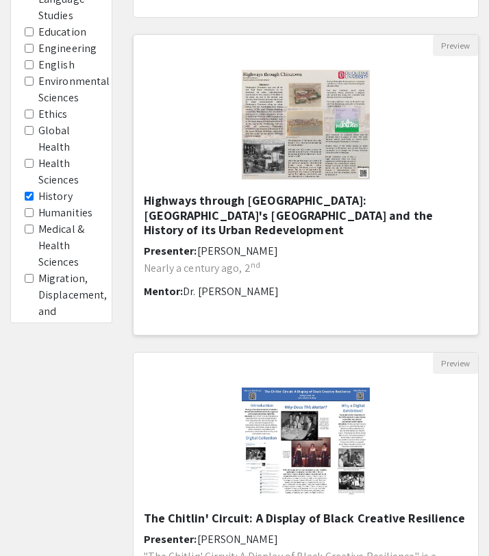
scroll to position [640, 0]
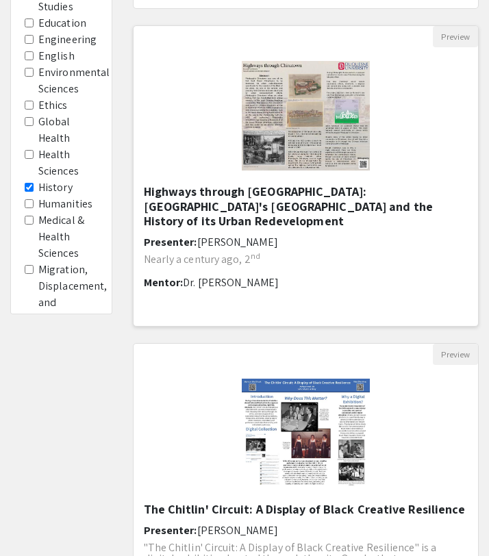
click at [297, 201] on h5 "Highways through Chinatown: Pittsburgh's Chinatown and the History of its Urban…" at bounding box center [306, 206] width 325 height 45
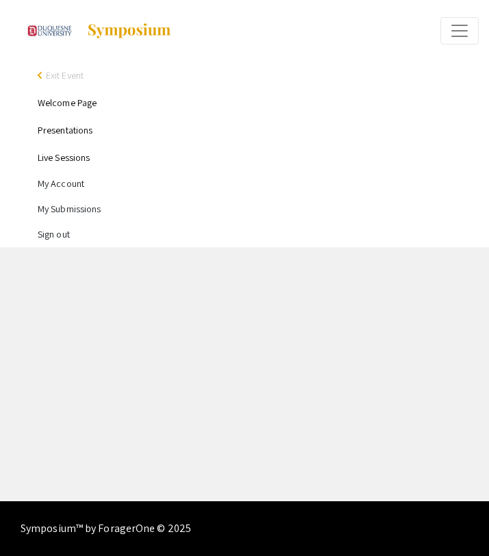
select select "custom"
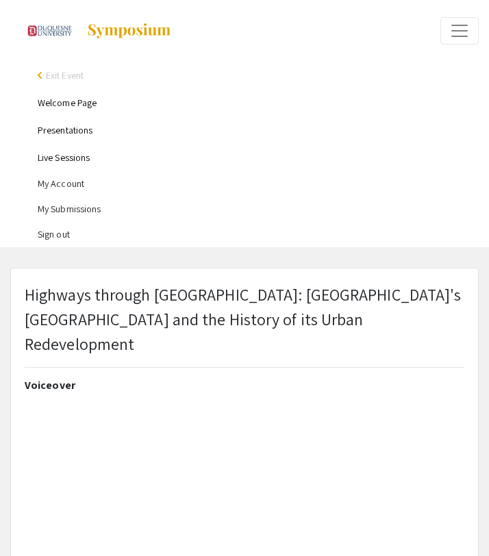
type input "1"
select select "auto"
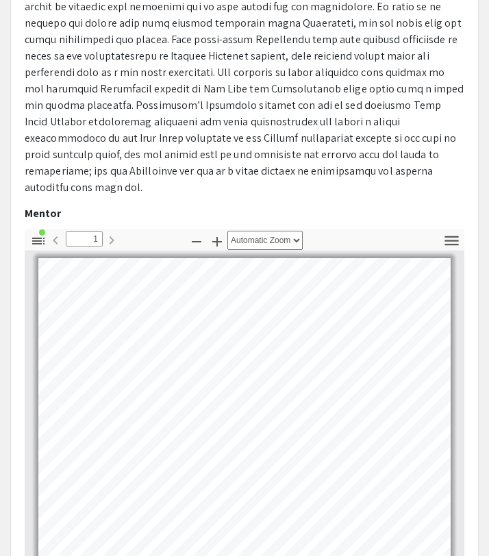
scroll to position [533, 0]
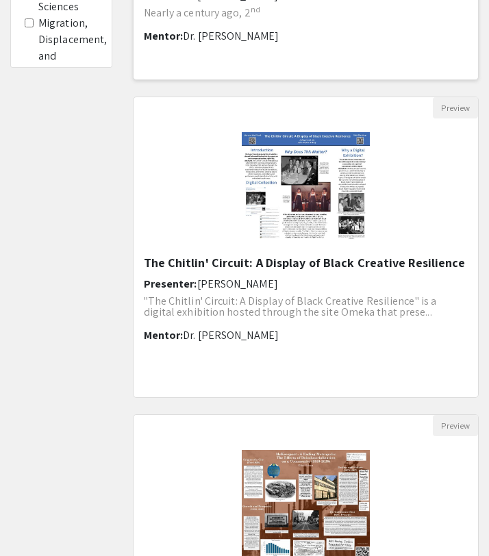
scroll to position [908, 0]
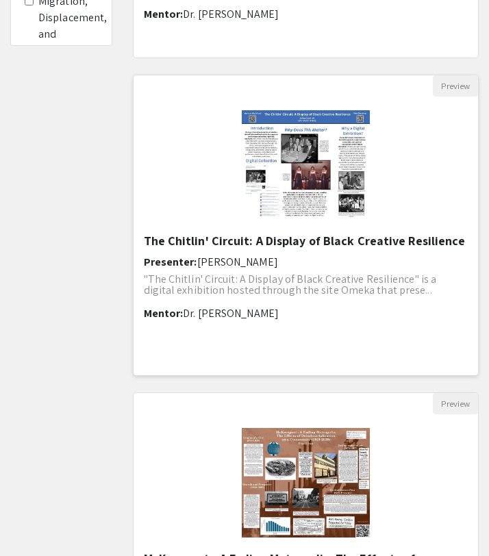
click at [171, 243] on h5 "The Chitlin' Circuit: A Display of Black Creative Resilience" at bounding box center [306, 241] width 325 height 15
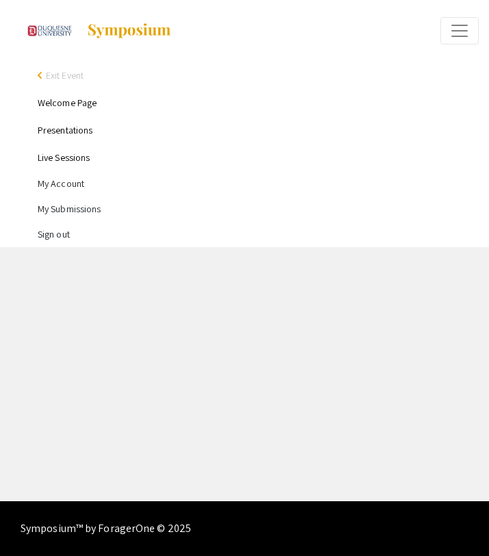
select select "custom"
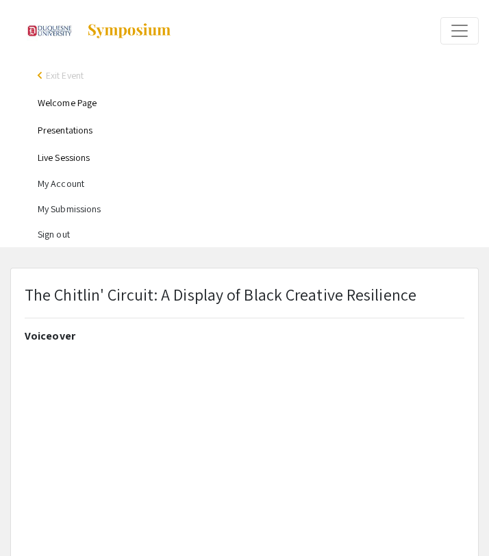
type input "0"
select select "custom"
type input "1"
select select "auto"
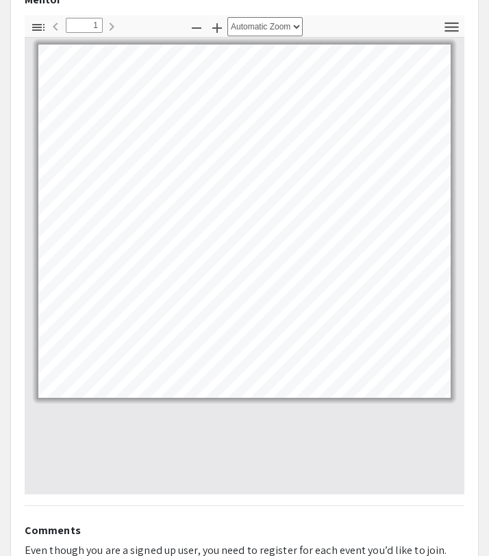
scroll to position [792, 0]
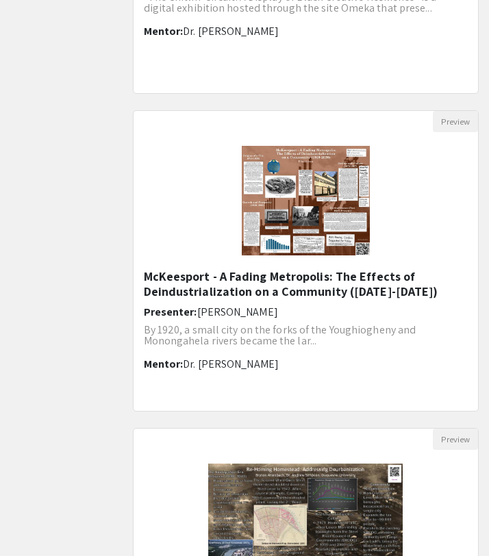
scroll to position [1268, 0]
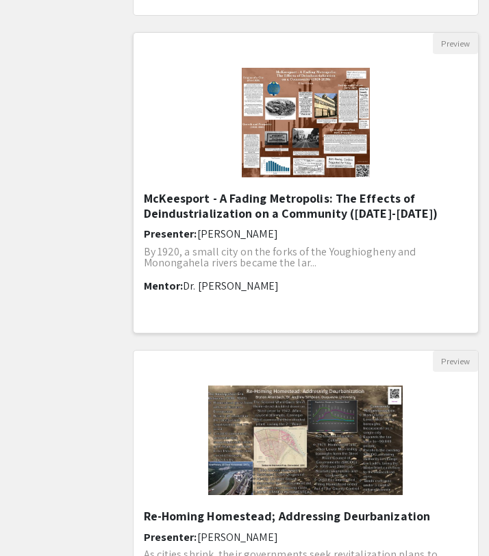
click at [207, 208] on h5 "McKeesport - A Fading Metropolis: The Effects of Deindustrialization on a Commu…" at bounding box center [306, 205] width 325 height 29
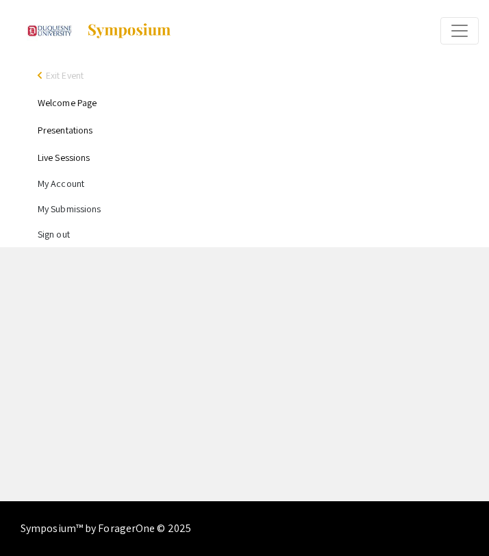
select select "custom"
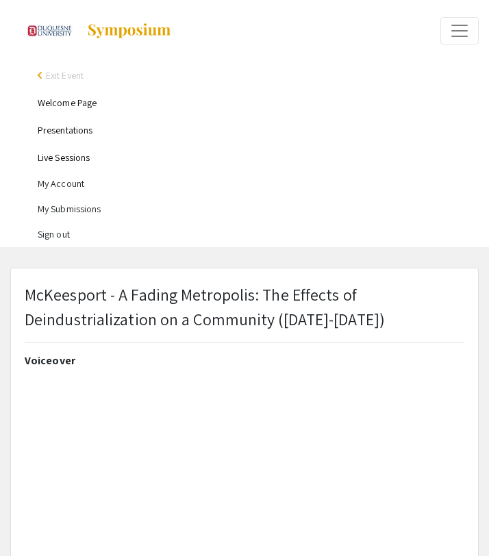
type input "1"
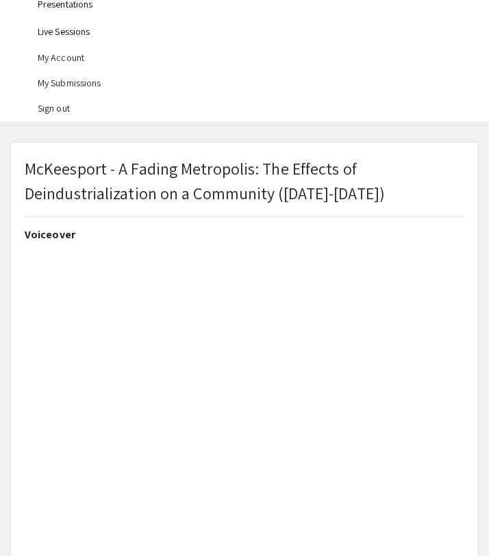
select select "auto"
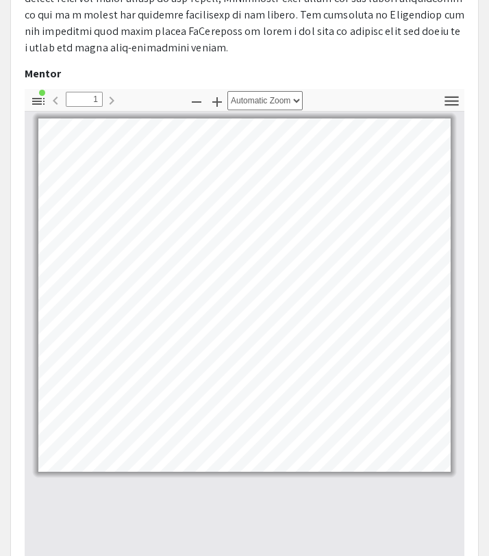
scroll to position [744, 0]
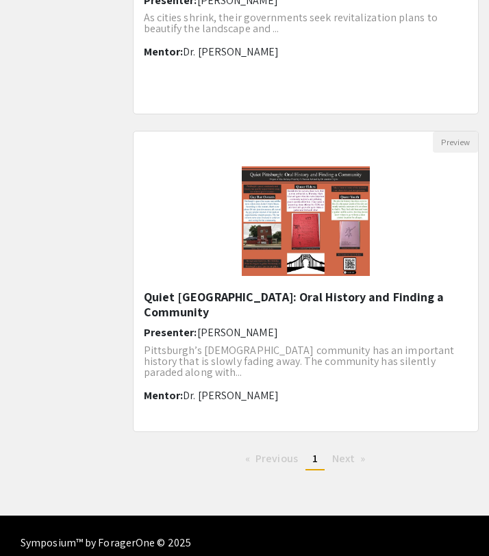
scroll to position [1819, 0]
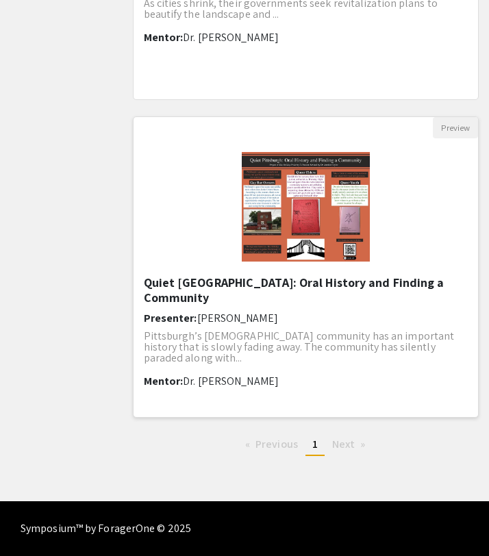
click at [168, 283] on h5 "Quiet Pittsburgh: Oral History and Finding a Community" at bounding box center [306, 289] width 325 height 29
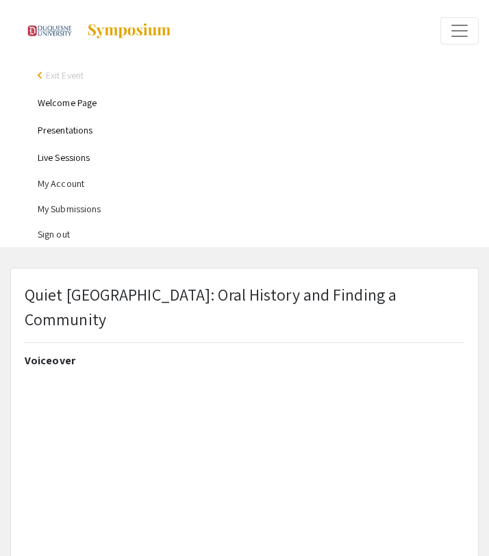
select select "auto"
type input "1"
select select "auto"
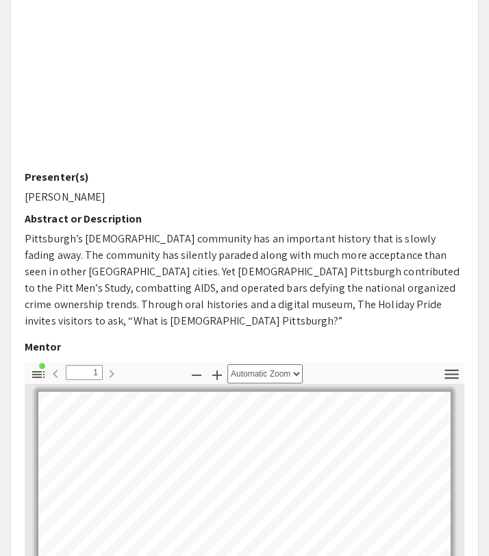
scroll to position [470, 0]
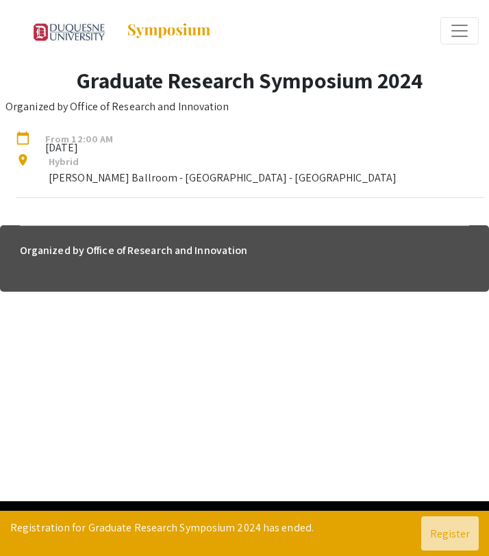
click at [451, 31] on span "Expand or Collapse Menu" at bounding box center [459, 31] width 21 height 21
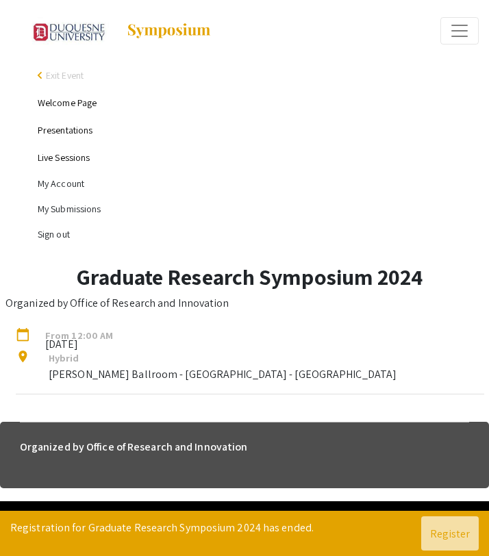
click at [66, 105] on link "Welcome Page" at bounding box center [67, 103] width 59 height 12
click at [81, 103] on link "Welcome Page" at bounding box center [67, 103] width 59 height 12
click at [86, 102] on link "Welcome Page" at bounding box center [67, 103] width 59 height 12
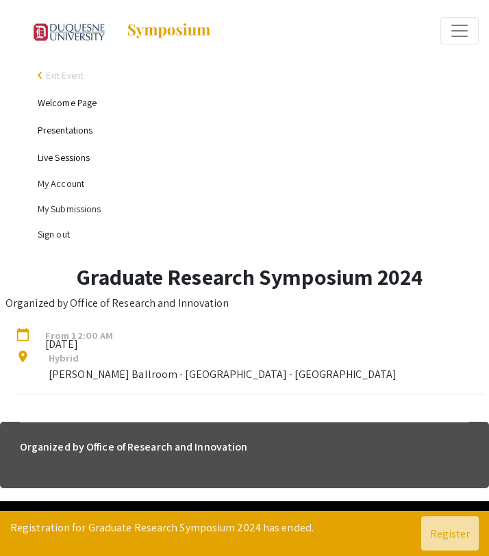
click at [86, 102] on link "Welcome Page" at bounding box center [67, 103] width 59 height 12
click at [76, 132] on link "Presentations" at bounding box center [65, 130] width 55 height 12
